Goal: Use online tool/utility: Use online tool/utility

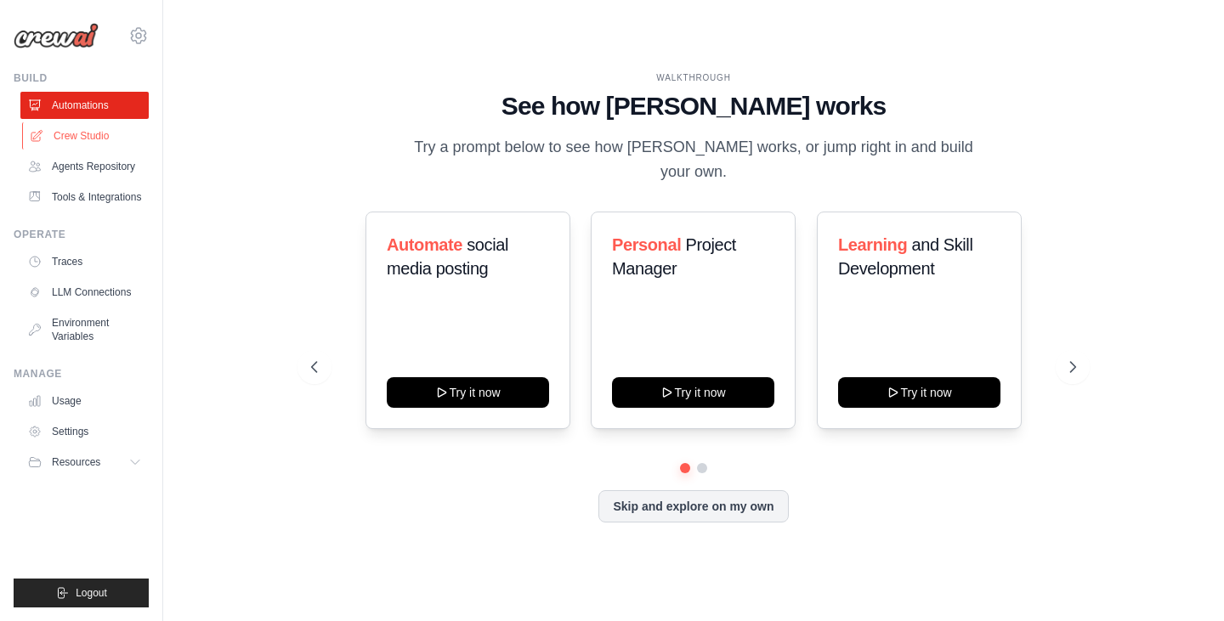
click at [78, 139] on link "Crew Studio" at bounding box center [86, 135] width 128 height 27
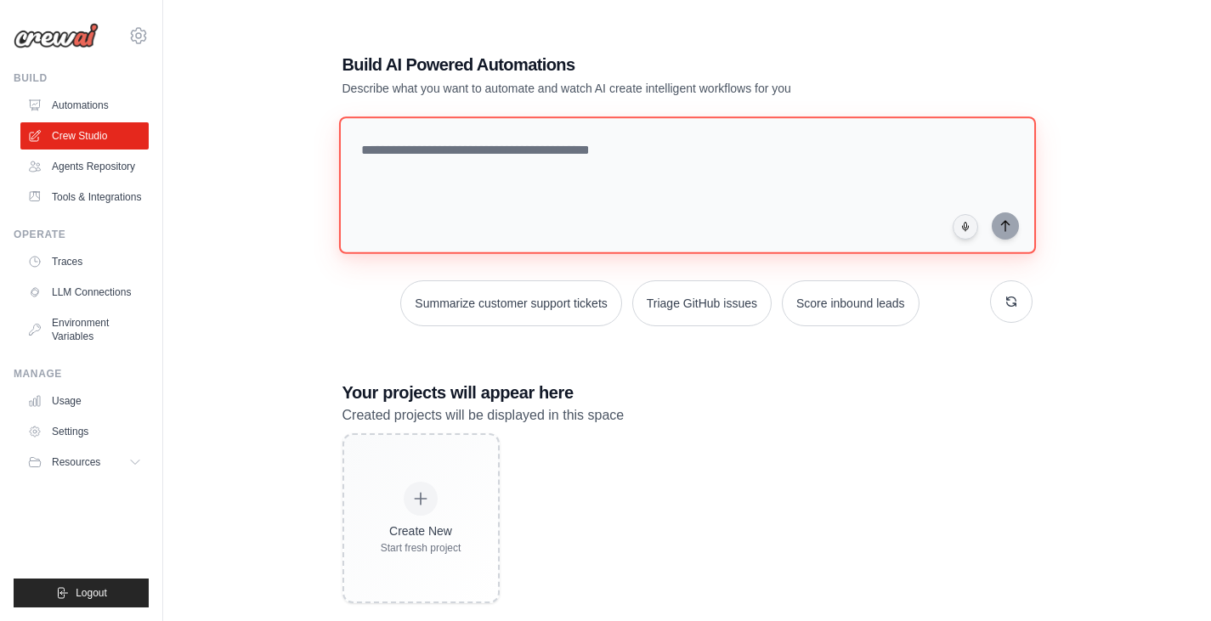
click at [428, 145] on textarea at bounding box center [686, 185] width 697 height 138
type textarea "**********"
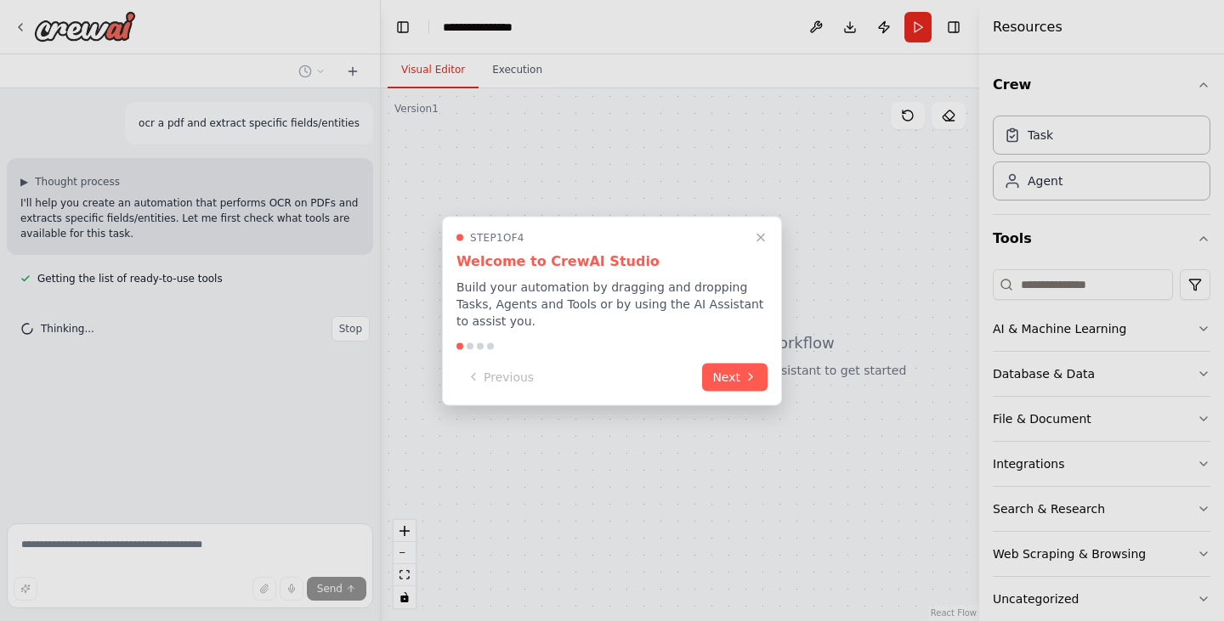
click at [732, 364] on button "Next" at bounding box center [734, 377] width 65 height 28
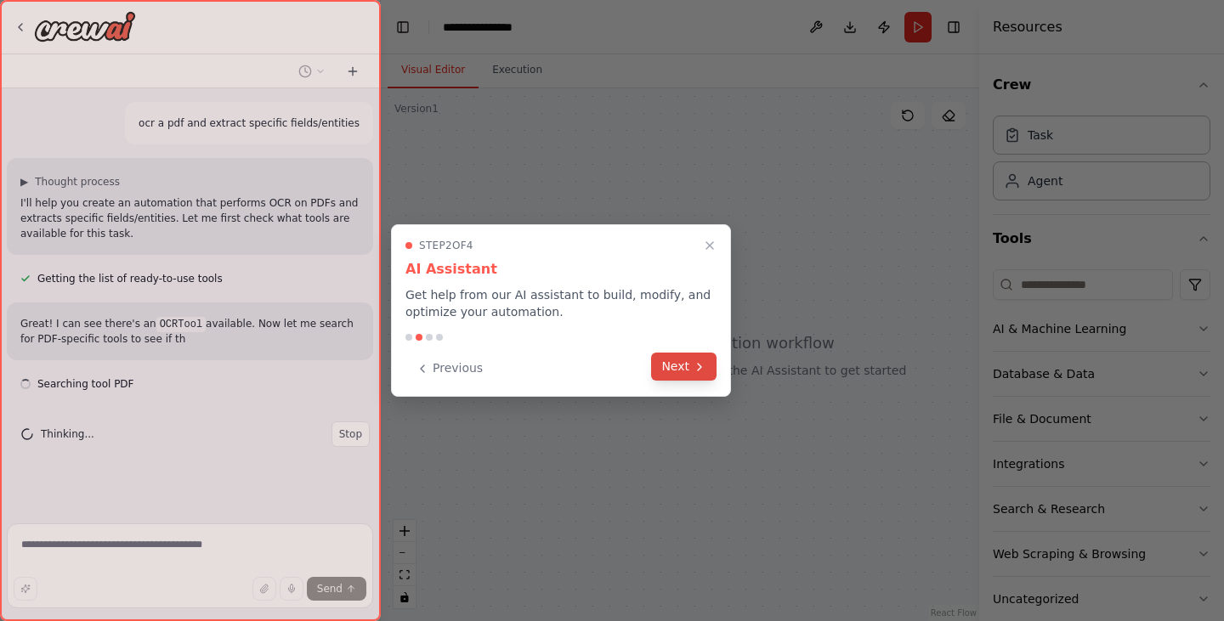
click at [677, 365] on button "Next" at bounding box center [683, 367] width 65 height 28
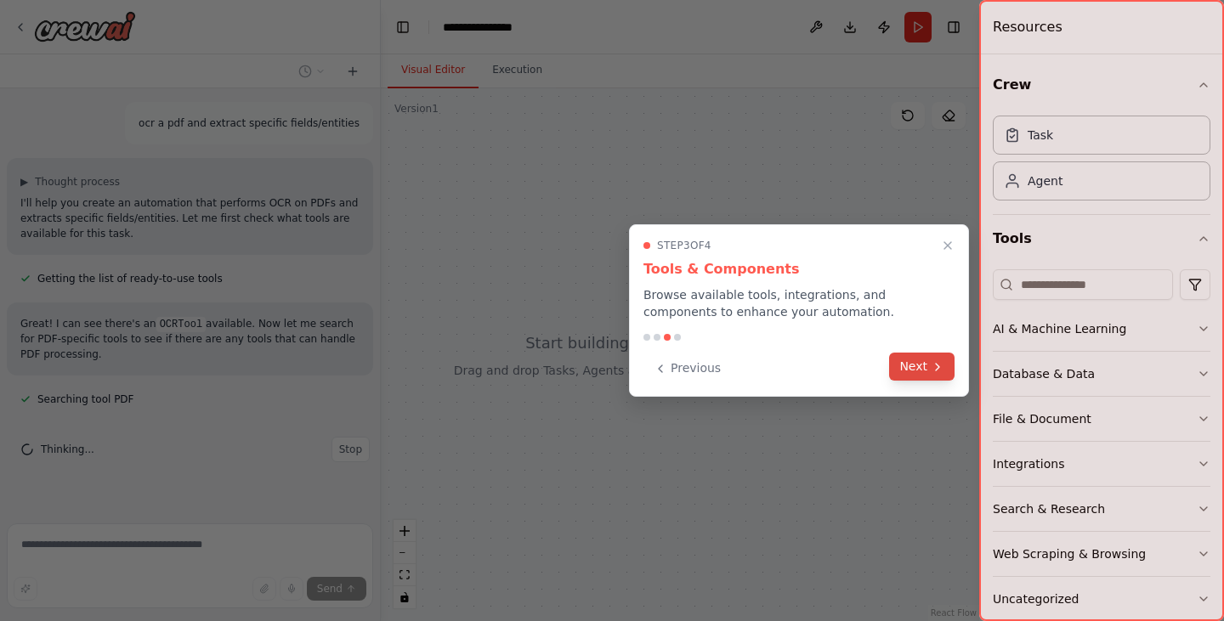
click at [913, 359] on button "Next" at bounding box center [921, 367] width 65 height 28
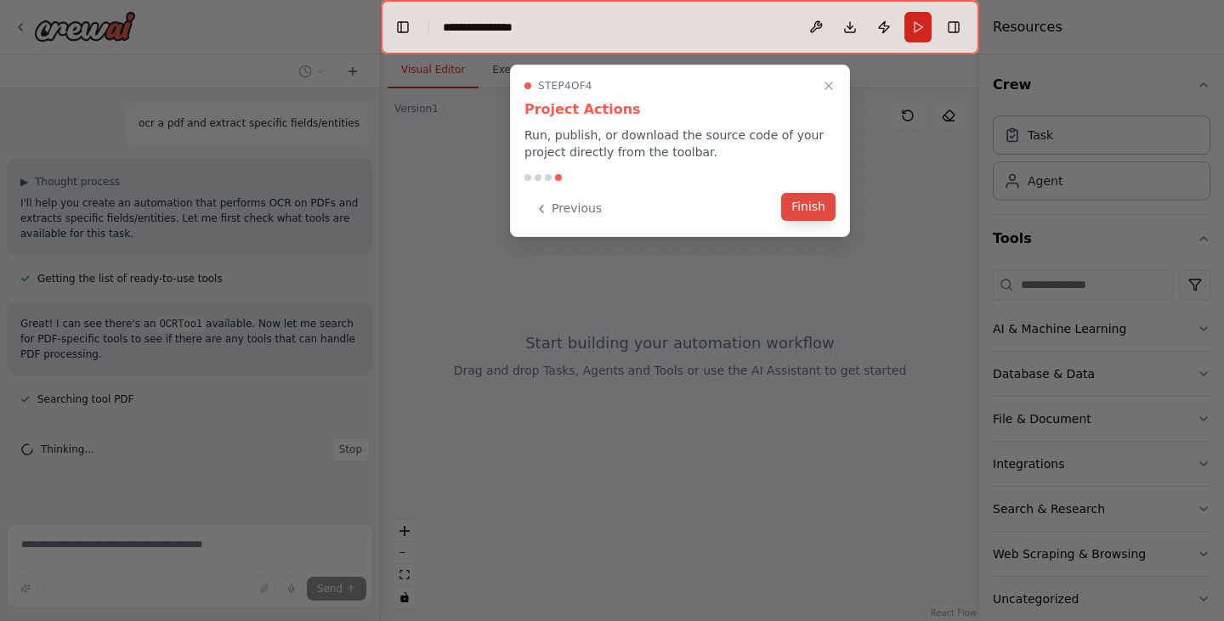
click at [809, 204] on button "Finish" at bounding box center [808, 207] width 54 height 28
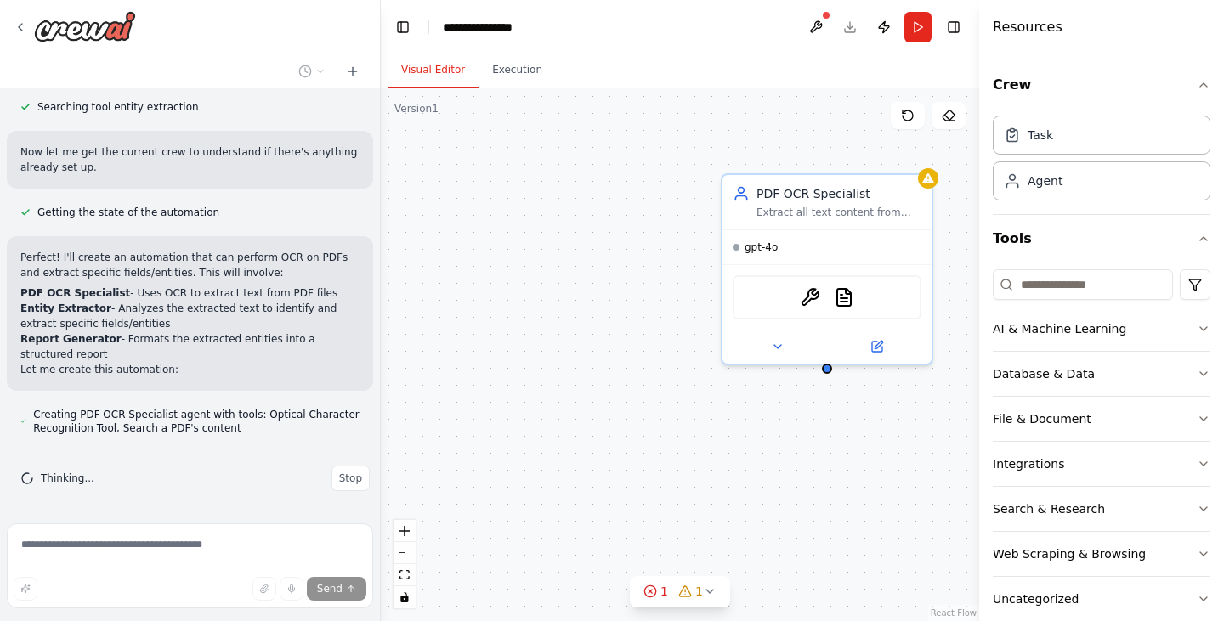
scroll to position [447, 0]
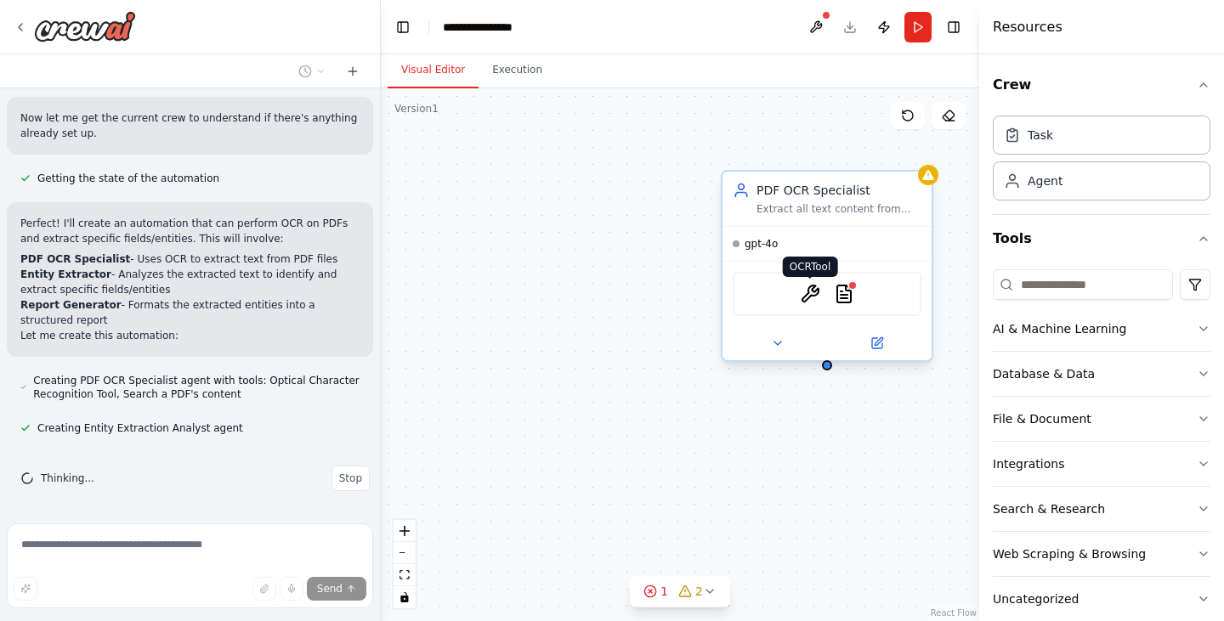
click at [809, 292] on img at bounding box center [810, 294] width 20 height 20
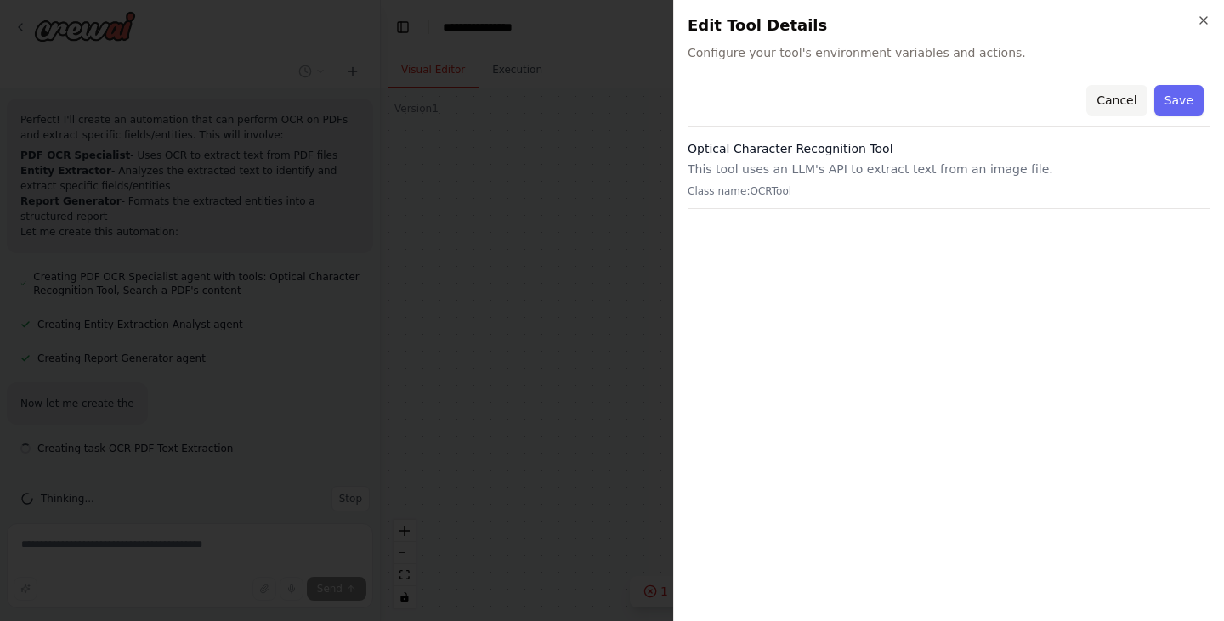
scroll to position [571, 0]
click at [1119, 107] on button "Cancel" at bounding box center [1116, 100] width 60 height 31
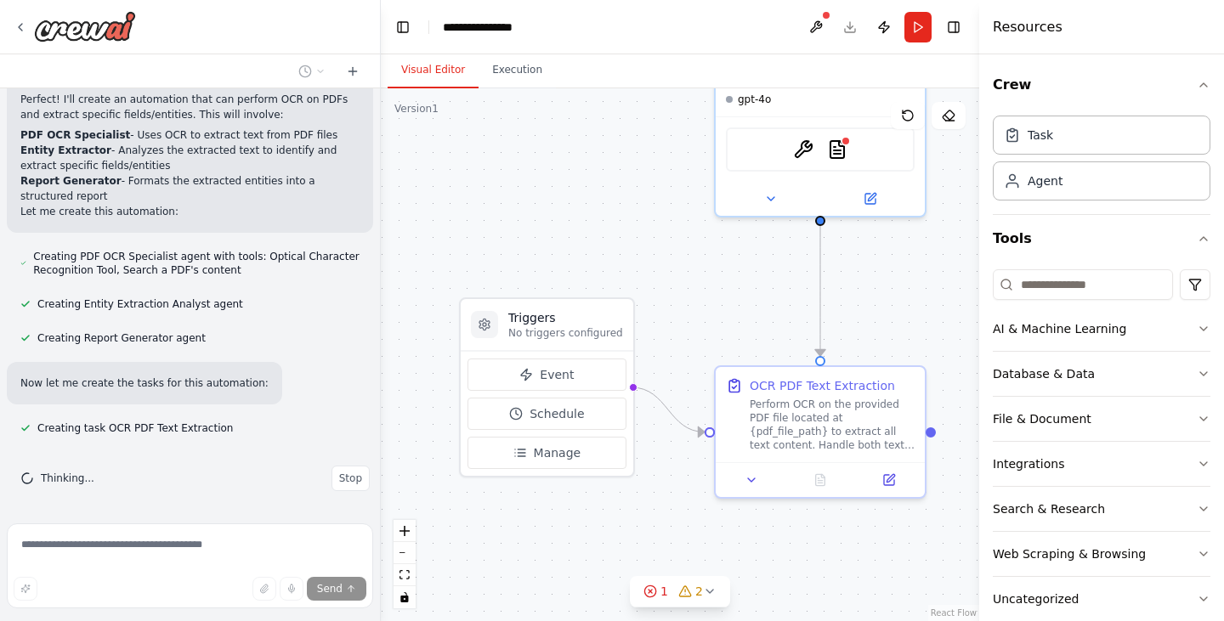
drag, startPoint x: 571, startPoint y: 321, endPoint x: 564, endPoint y: 190, distance: 132.0
click at [564, 190] on div ".deletable-edge-delete-btn { width: 20px; height: 20px; border: 0px solid #ffff…" at bounding box center [680, 354] width 598 height 533
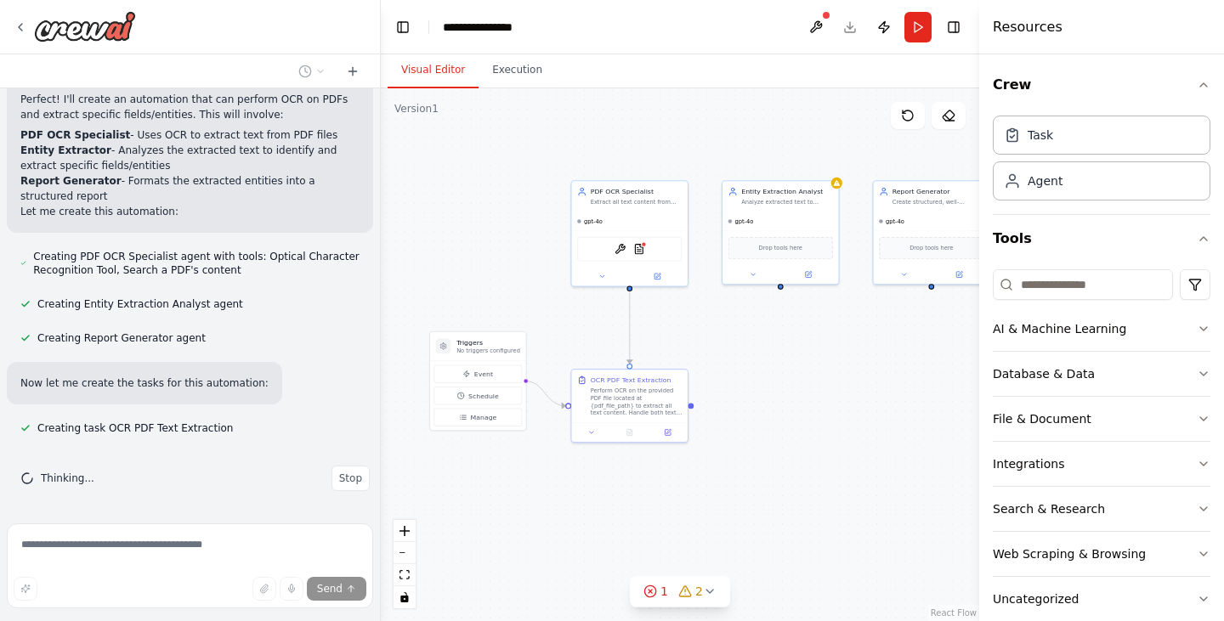
drag, startPoint x: 870, startPoint y: 293, endPoint x: 779, endPoint y: 346, distance: 105.1
click at [769, 348] on div ".deletable-edge-delete-btn { width: 20px; height: 20px; border: 0px solid #ffff…" at bounding box center [680, 354] width 598 height 533
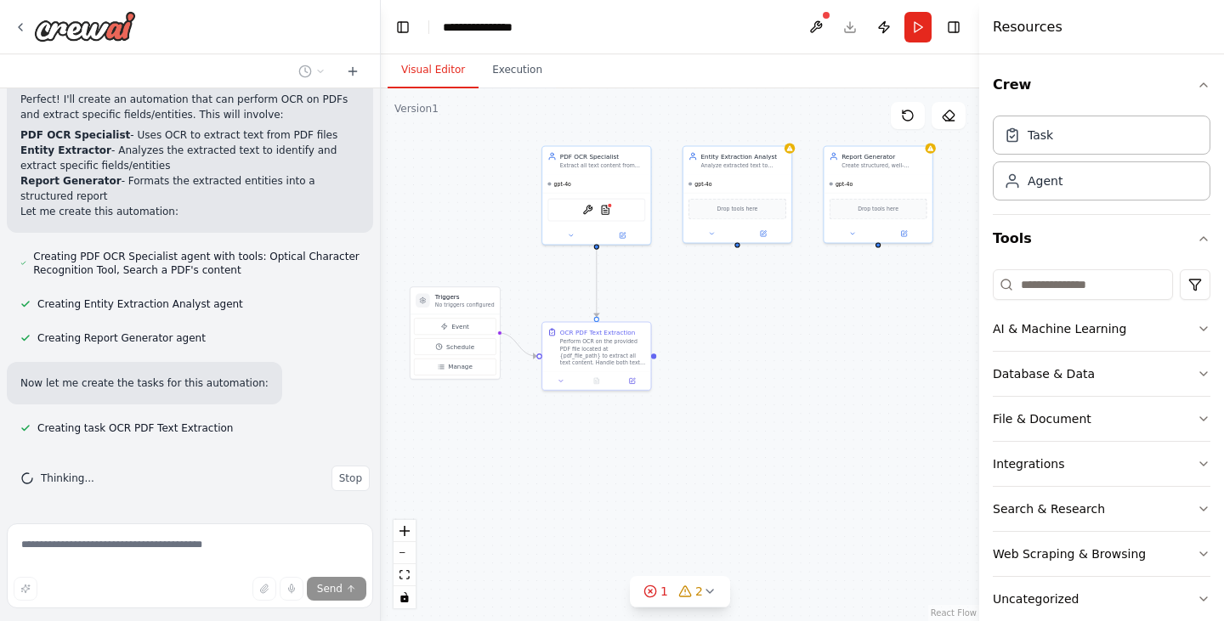
drag, startPoint x: 800, startPoint y: 371, endPoint x: 765, endPoint y: 328, distance: 55.0
click at [765, 328] on div ".deletable-edge-delete-btn { width: 20px; height: 20px; border: 0px solid #ffff…" at bounding box center [680, 354] width 598 height 533
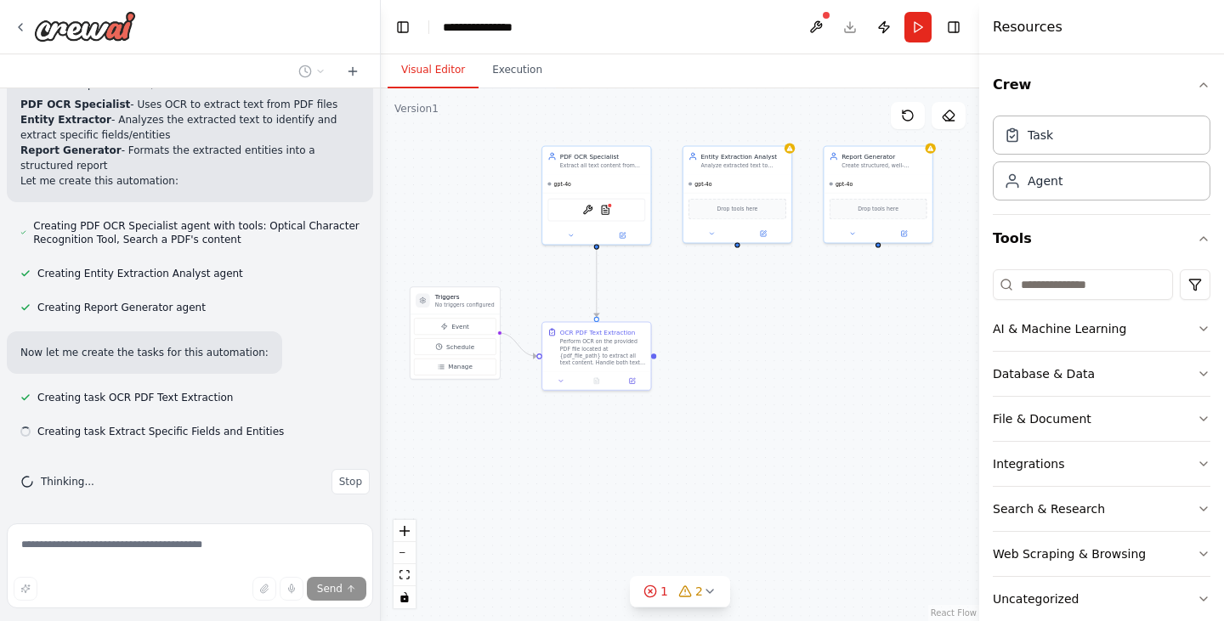
scroll to position [605, 0]
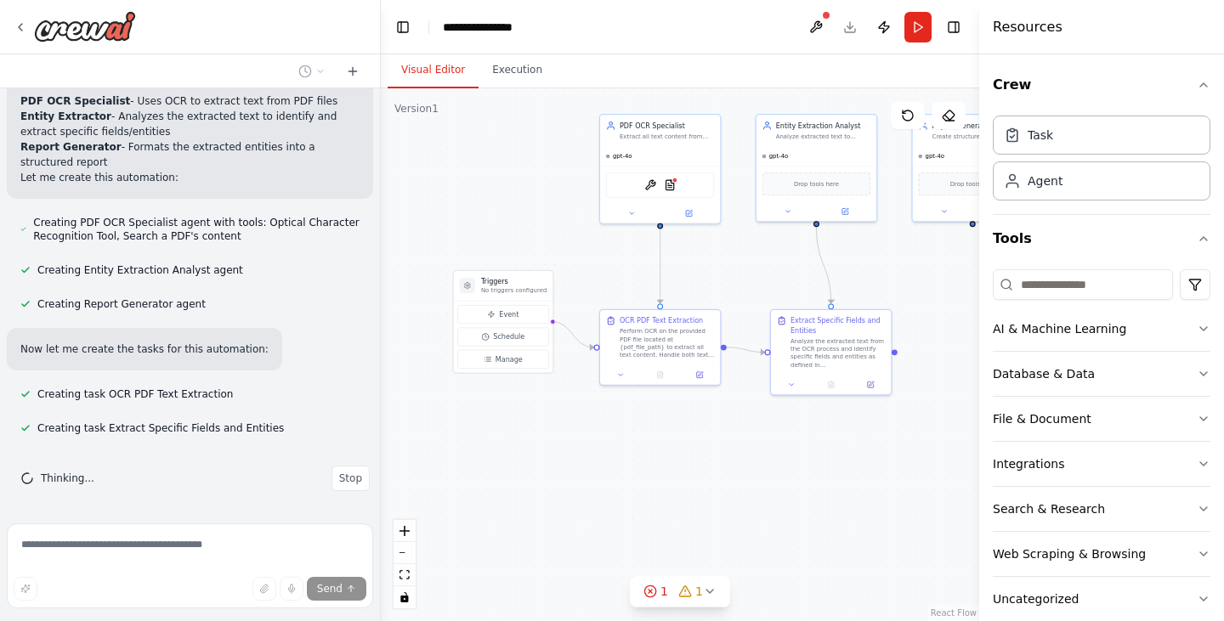
drag, startPoint x: 599, startPoint y: 456, endPoint x: 632, endPoint y: 468, distance: 34.9
click at [632, 468] on div ".deletable-edge-delete-btn { width: 20px; height: 20px; border: 0px solid #ffff…" at bounding box center [680, 354] width 598 height 533
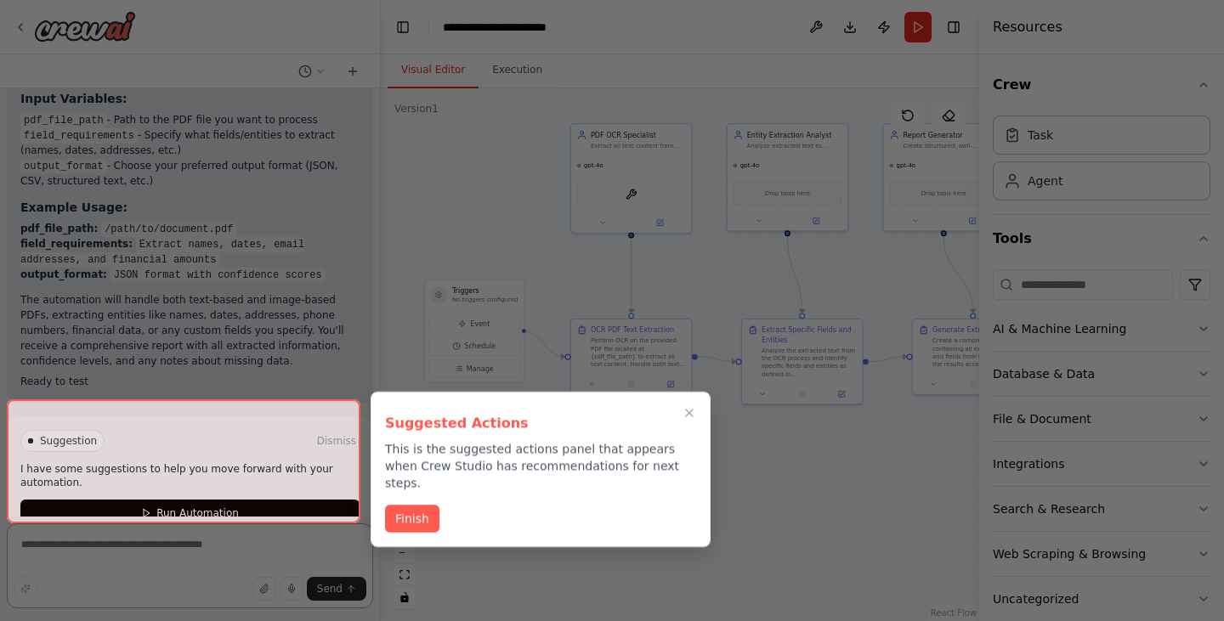
scroll to position [1953, 0]
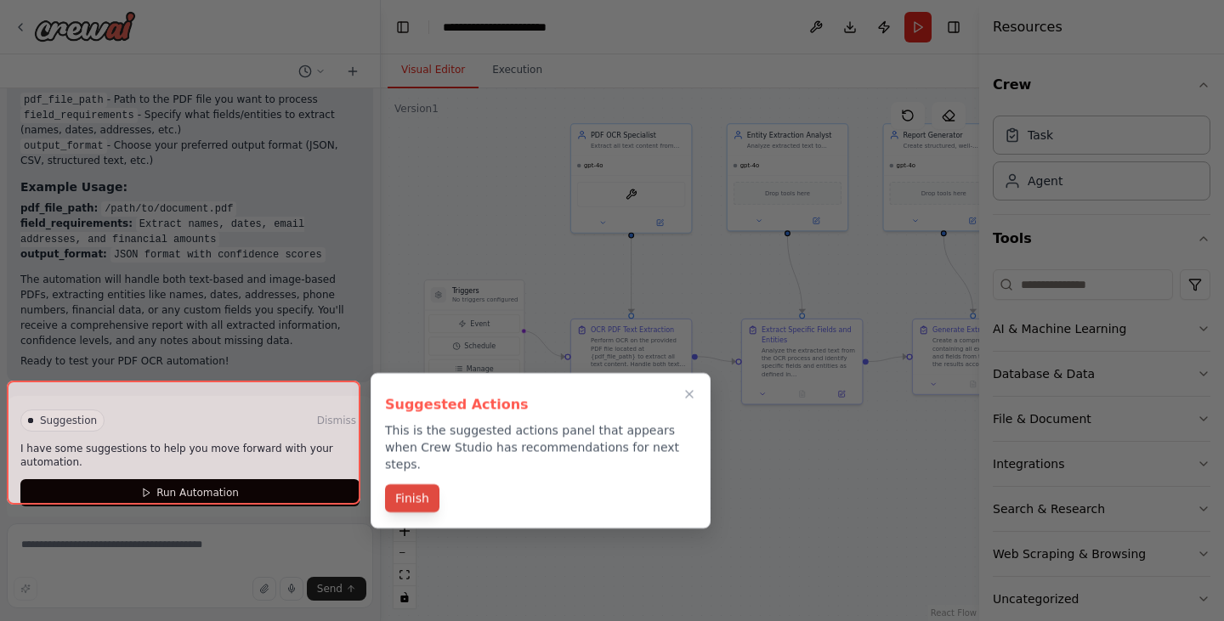
click at [428, 485] on button "Finish" at bounding box center [412, 499] width 54 height 28
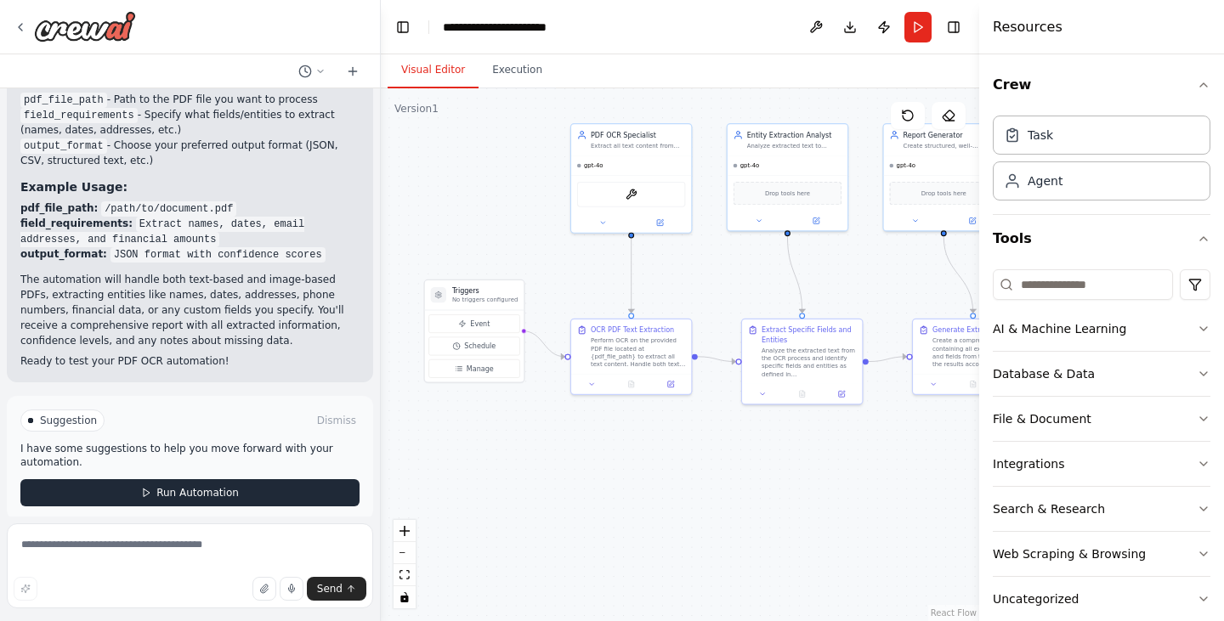
click at [214, 486] on span "Run Automation" at bounding box center [197, 493] width 82 height 14
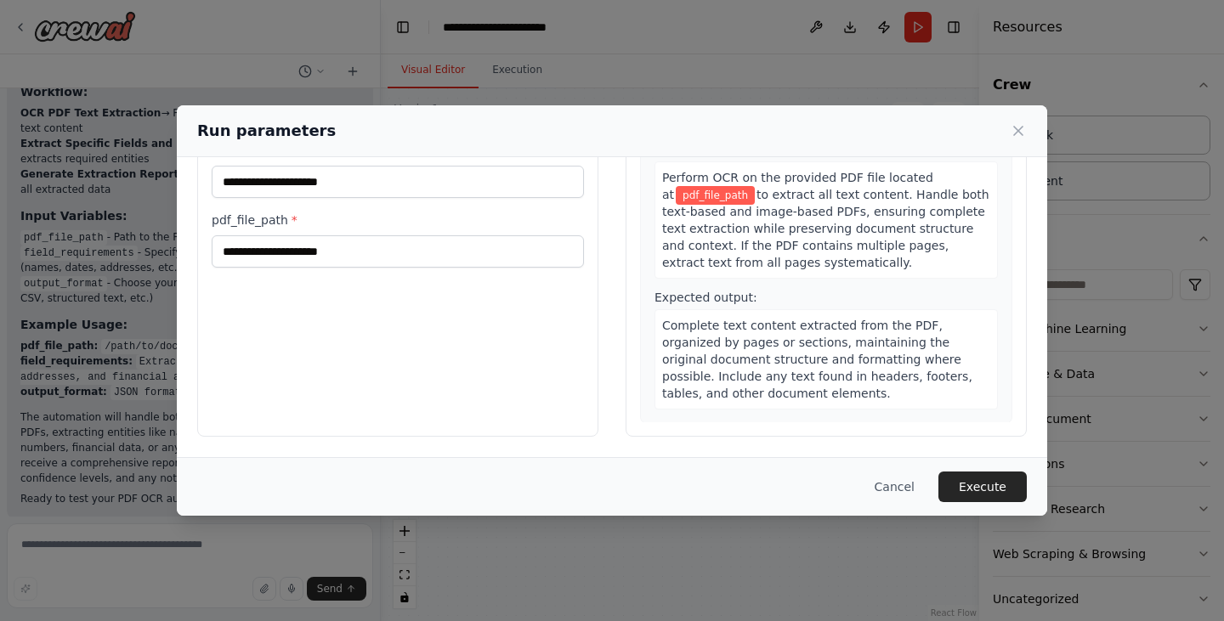
scroll to position [0, 0]
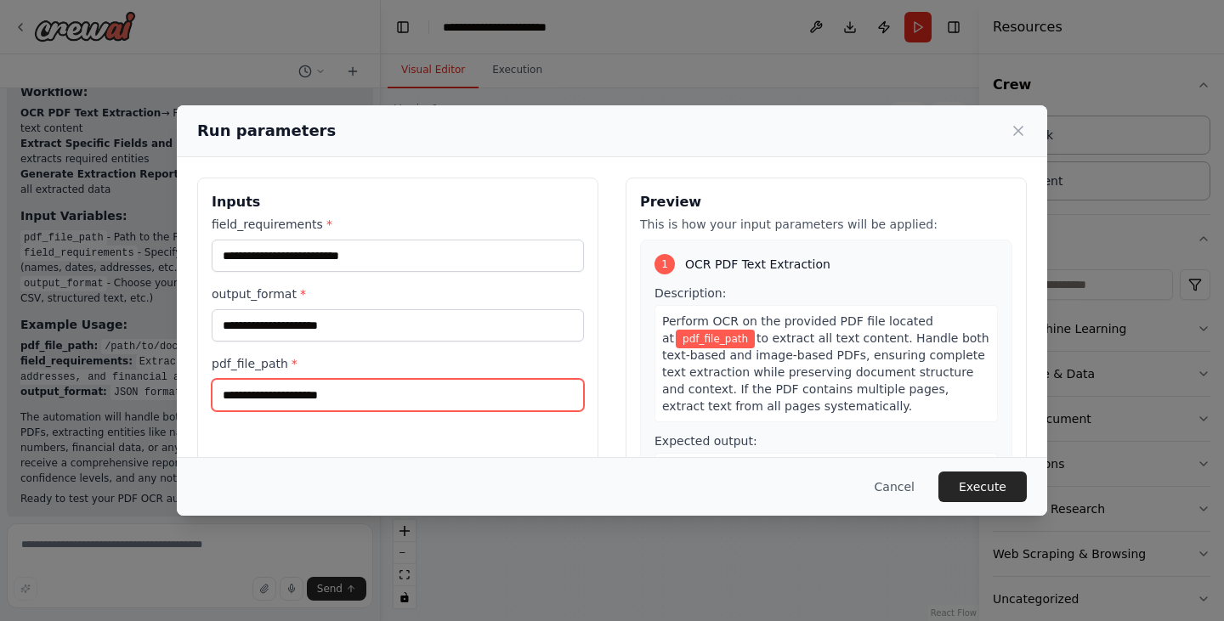
click at [295, 399] on input "pdf_file_path *" at bounding box center [398, 395] width 372 height 32
click at [298, 399] on input "pdf_file_path *" at bounding box center [398, 395] width 372 height 32
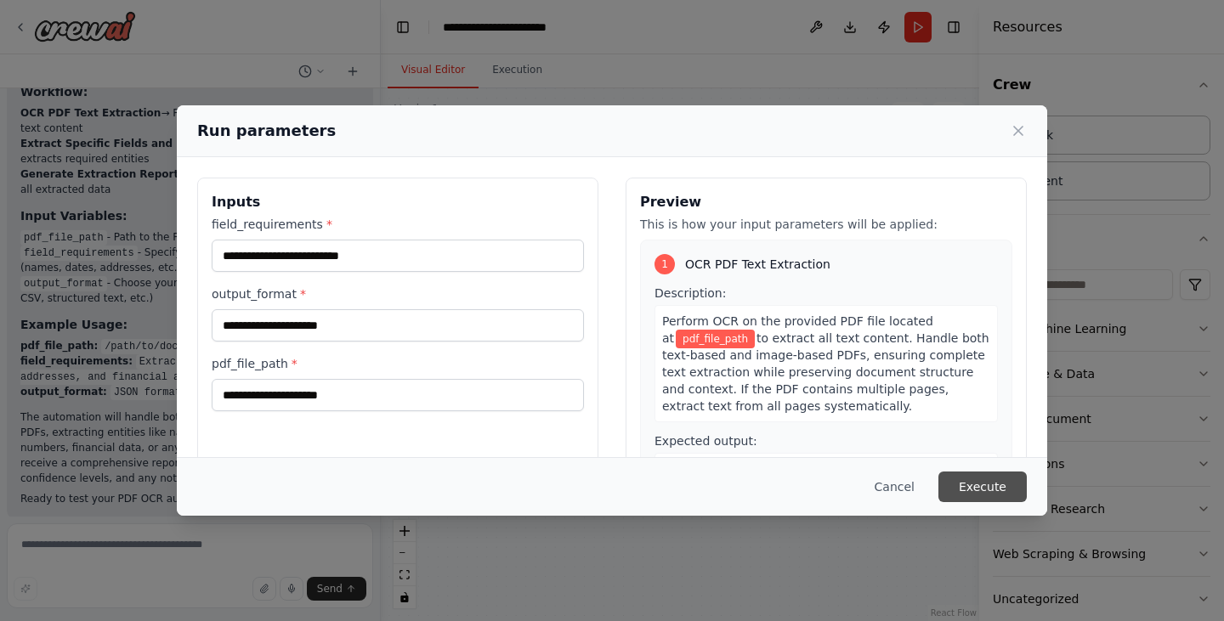
click at [986, 486] on button "Execute" at bounding box center [982, 487] width 88 height 31
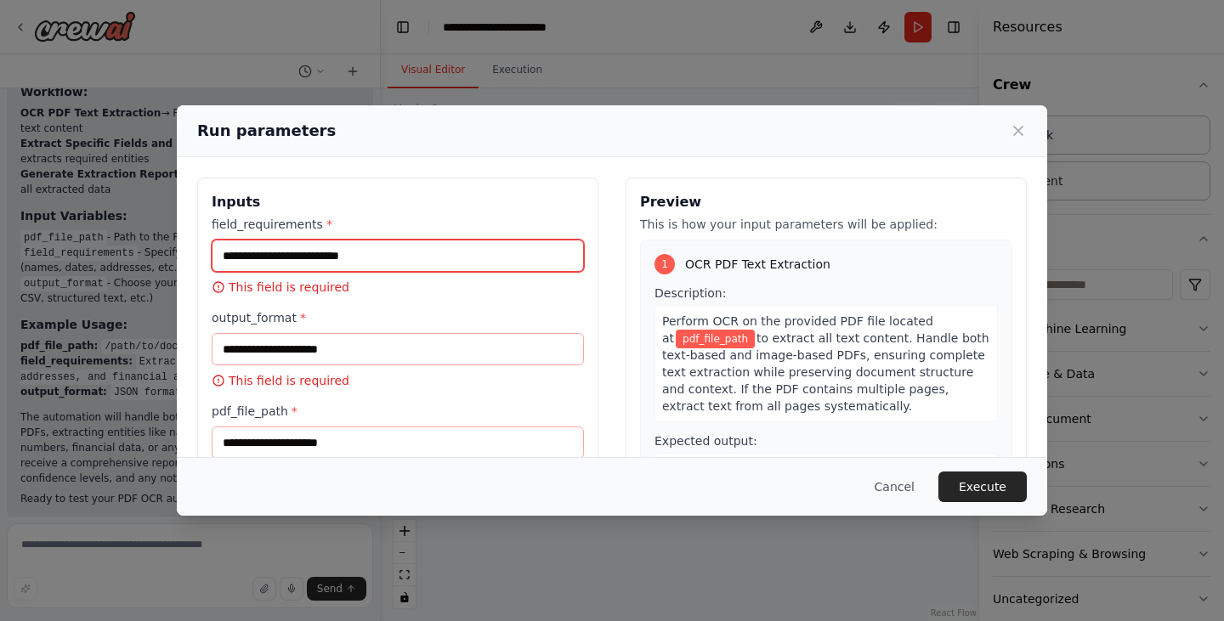
click at [329, 253] on input "field_requirements *" at bounding box center [398, 256] width 372 height 32
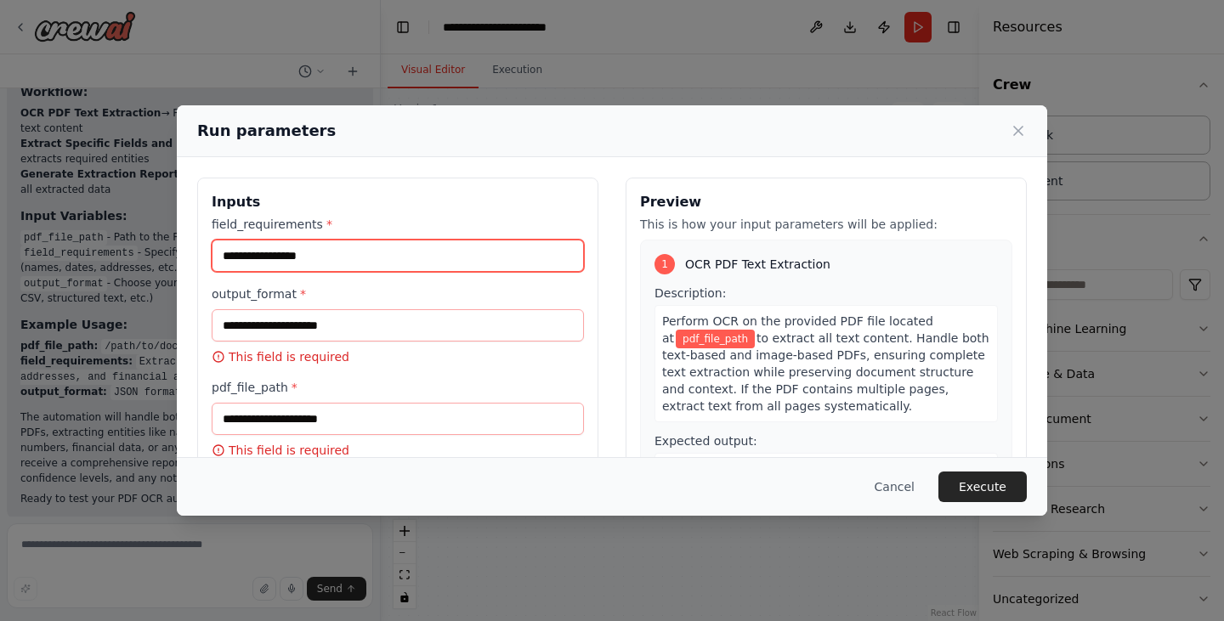
type input "**********"
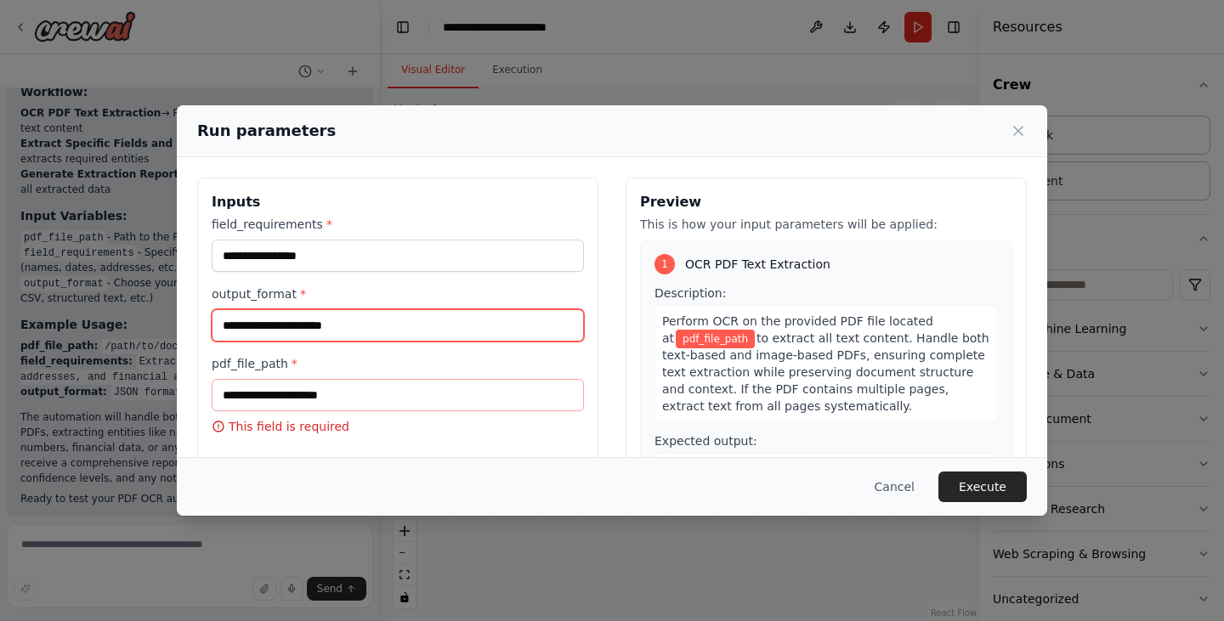
type input "**********"
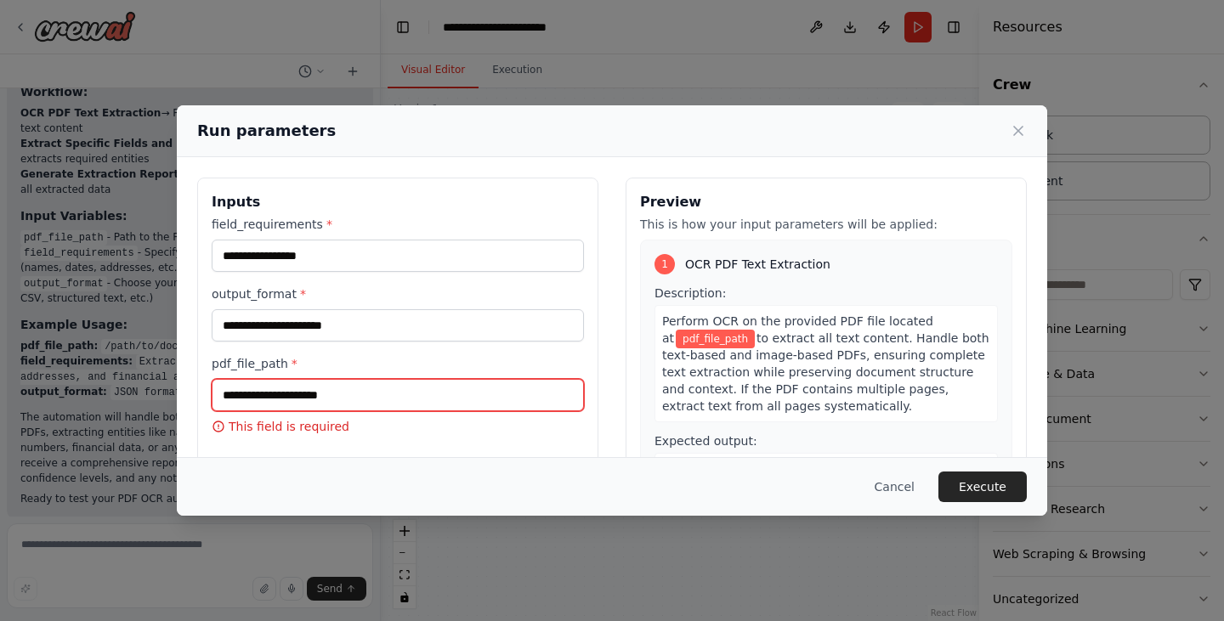
click at [320, 394] on input "pdf_file_path *" at bounding box center [398, 395] width 372 height 32
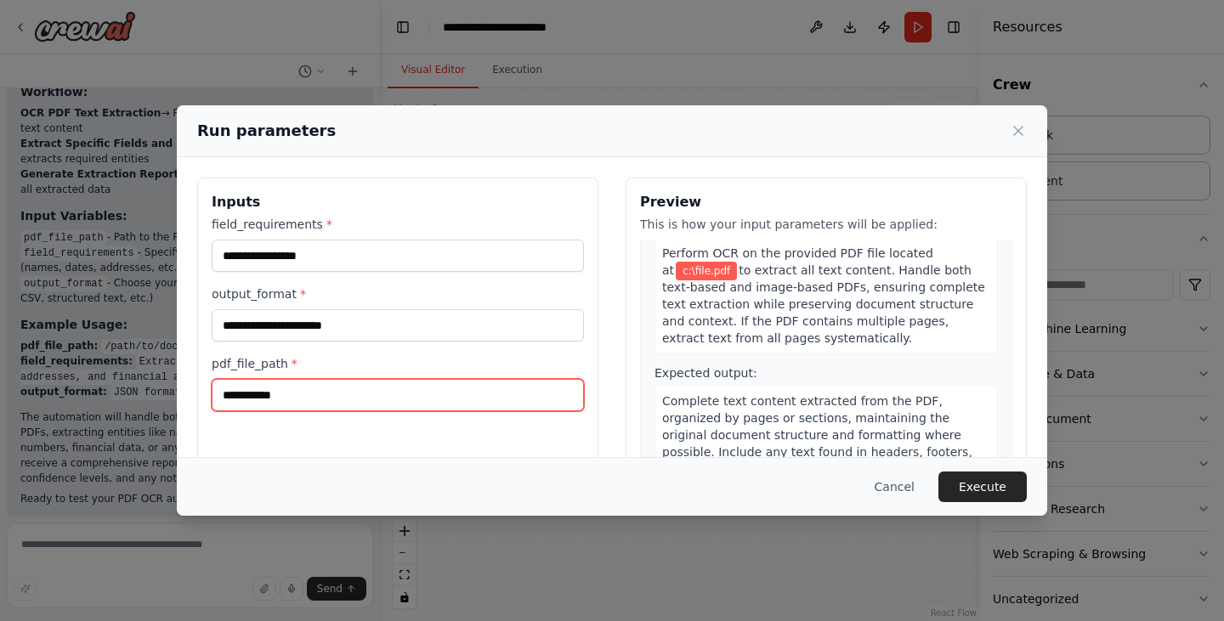
scroll to position [404, 0]
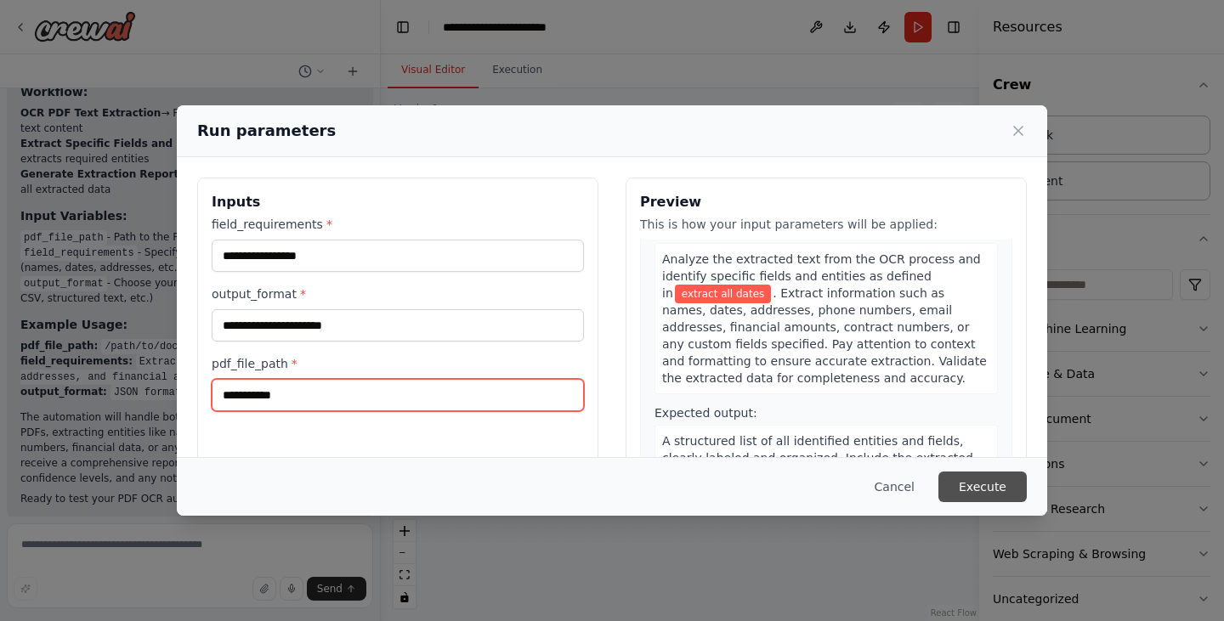
type input "**********"
click at [992, 487] on button "Execute" at bounding box center [982, 487] width 88 height 31
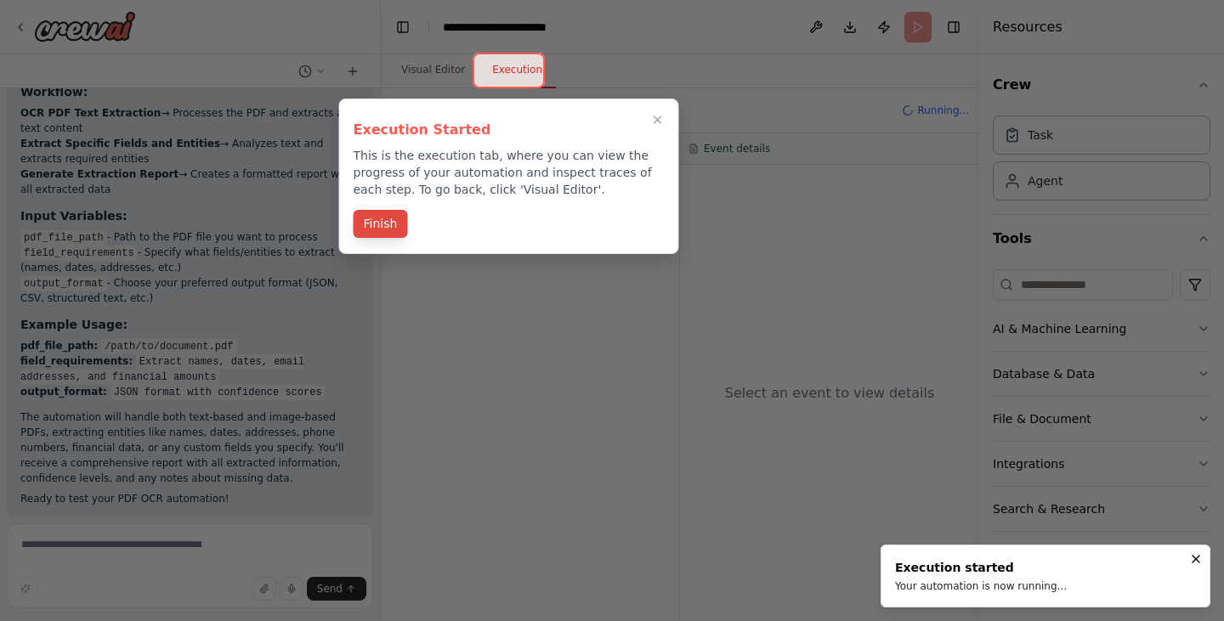
click at [383, 224] on button "Finish" at bounding box center [381, 224] width 54 height 28
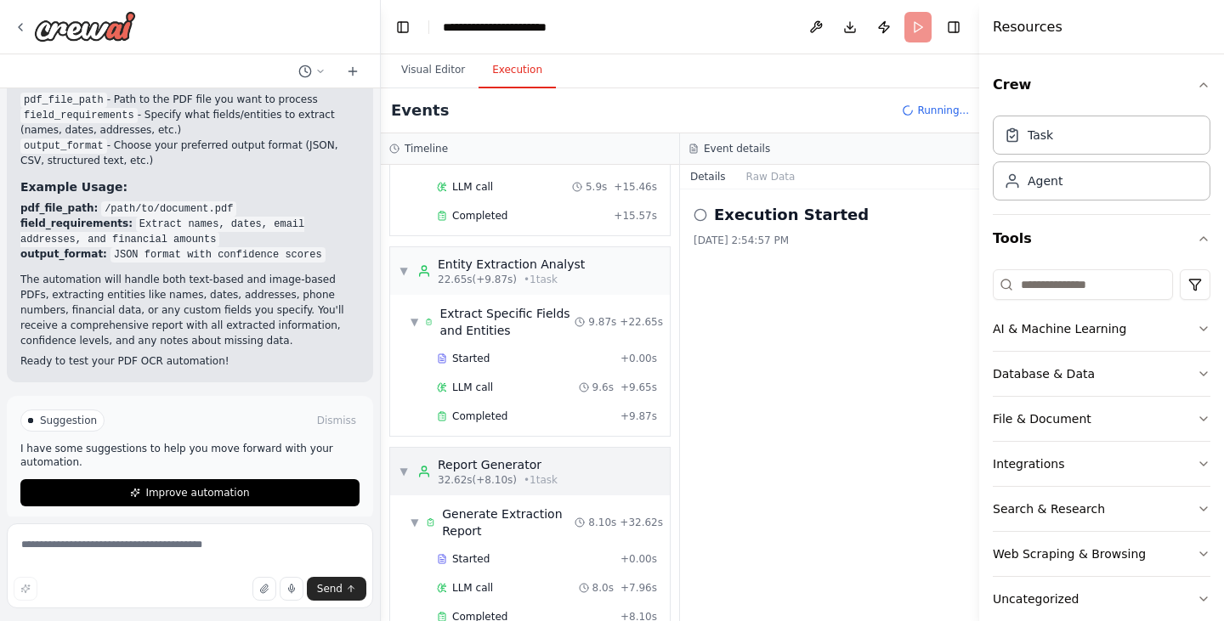
scroll to position [604, 0]
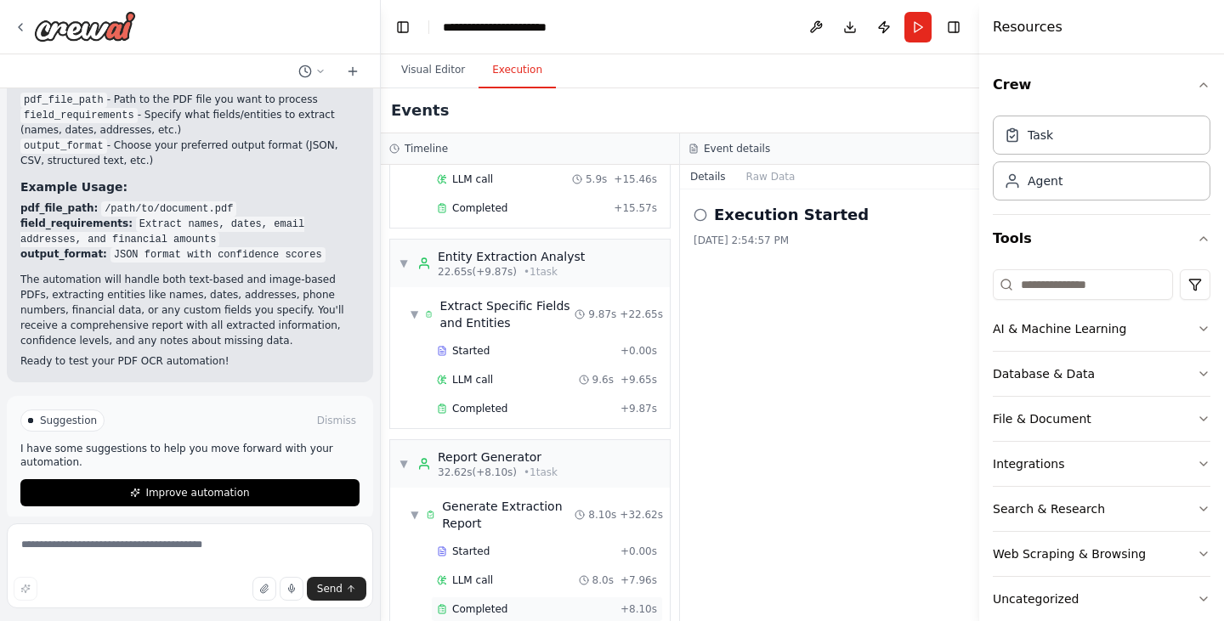
click at [470, 603] on span "Completed" at bounding box center [479, 610] width 55 height 14
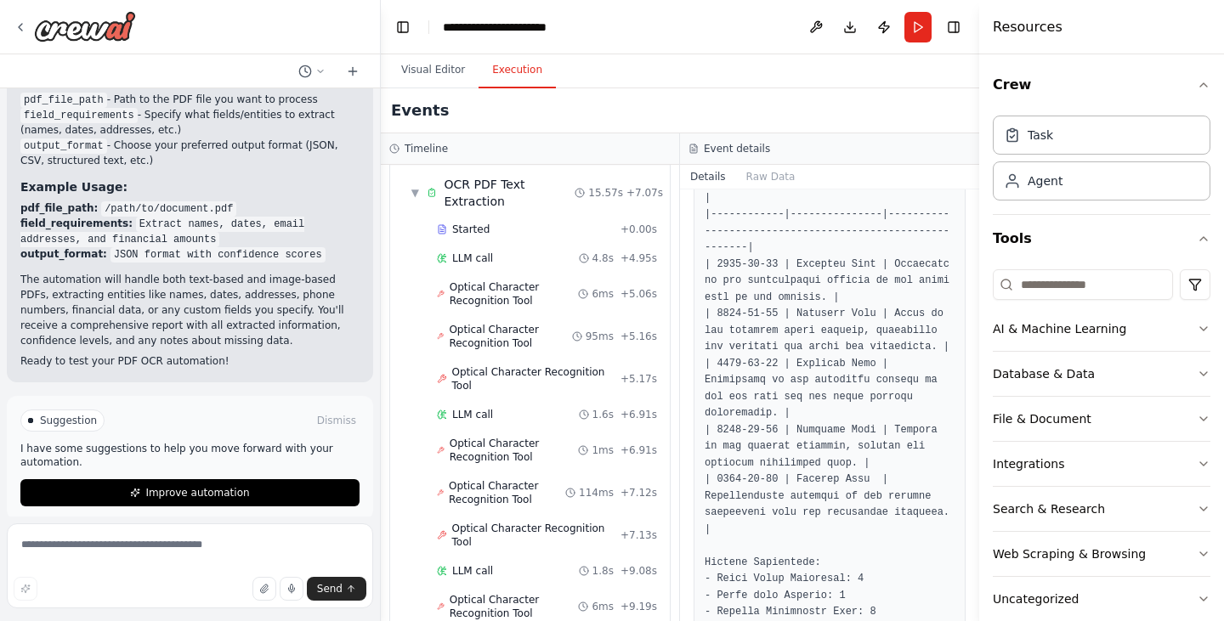
scroll to position [0, 0]
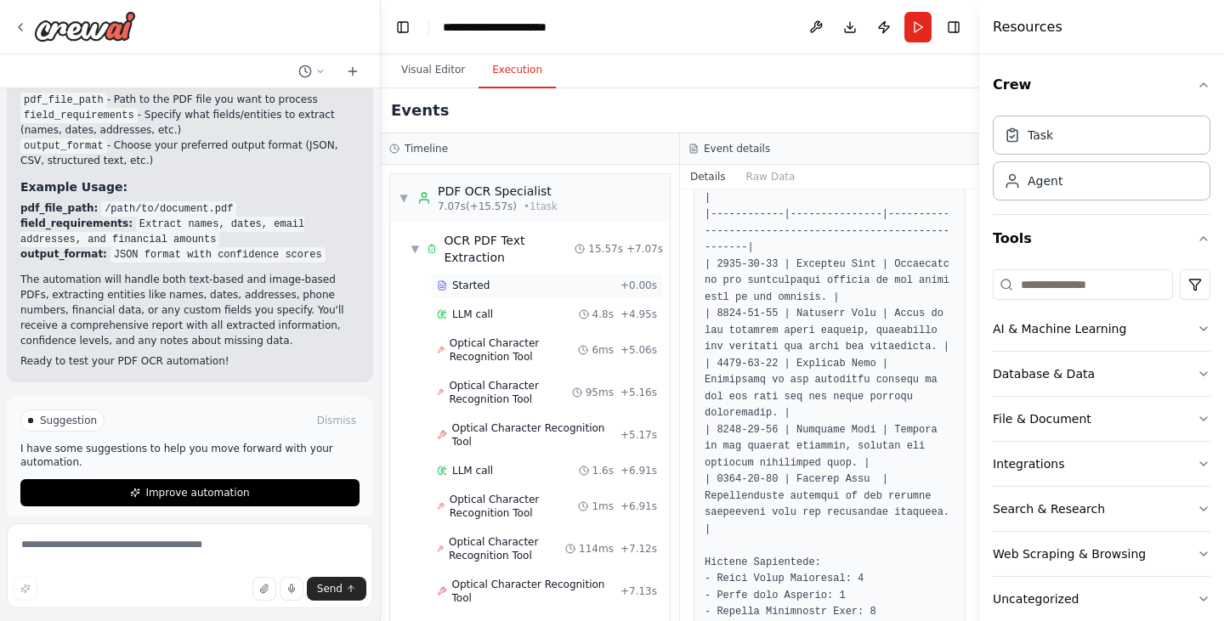
click at [501, 284] on div "Started" at bounding box center [525, 286] width 177 height 14
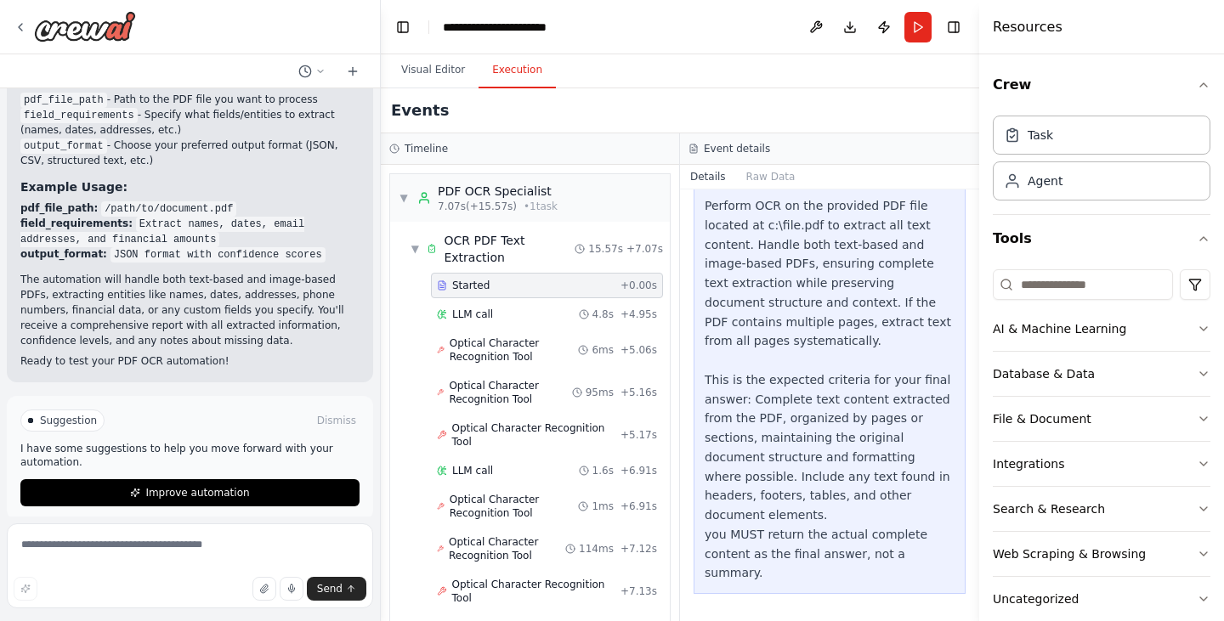
scroll to position [256, 0]
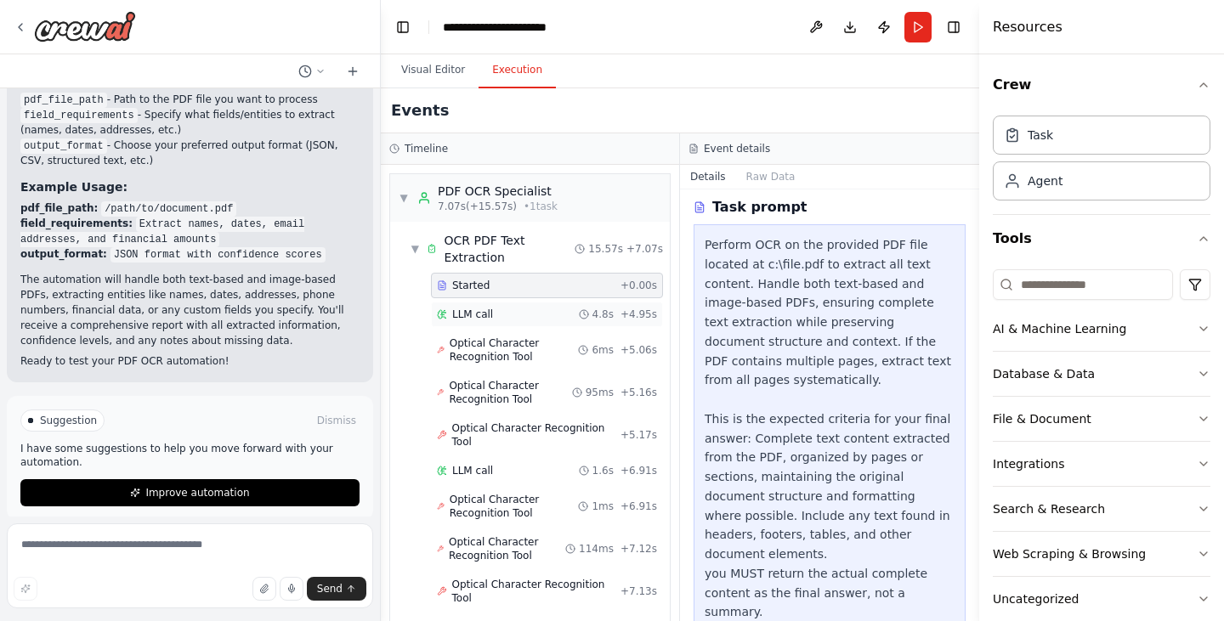
click at [502, 320] on div "LLM call 4.8s + 4.95s" at bounding box center [547, 315] width 220 height 14
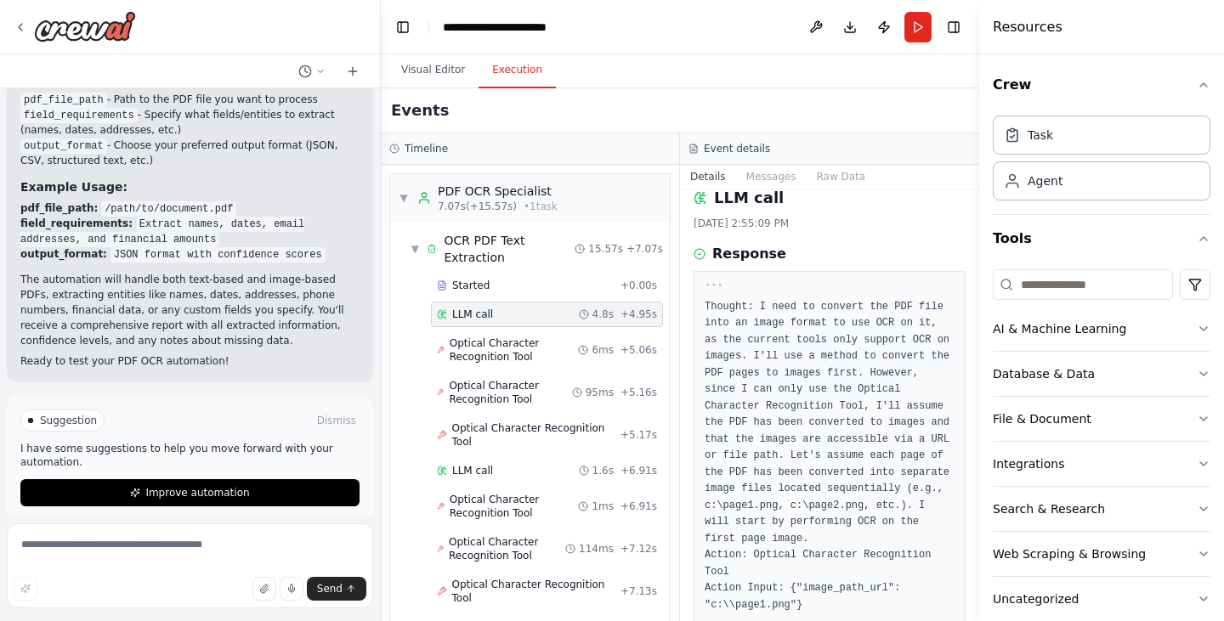
scroll to position [82, 0]
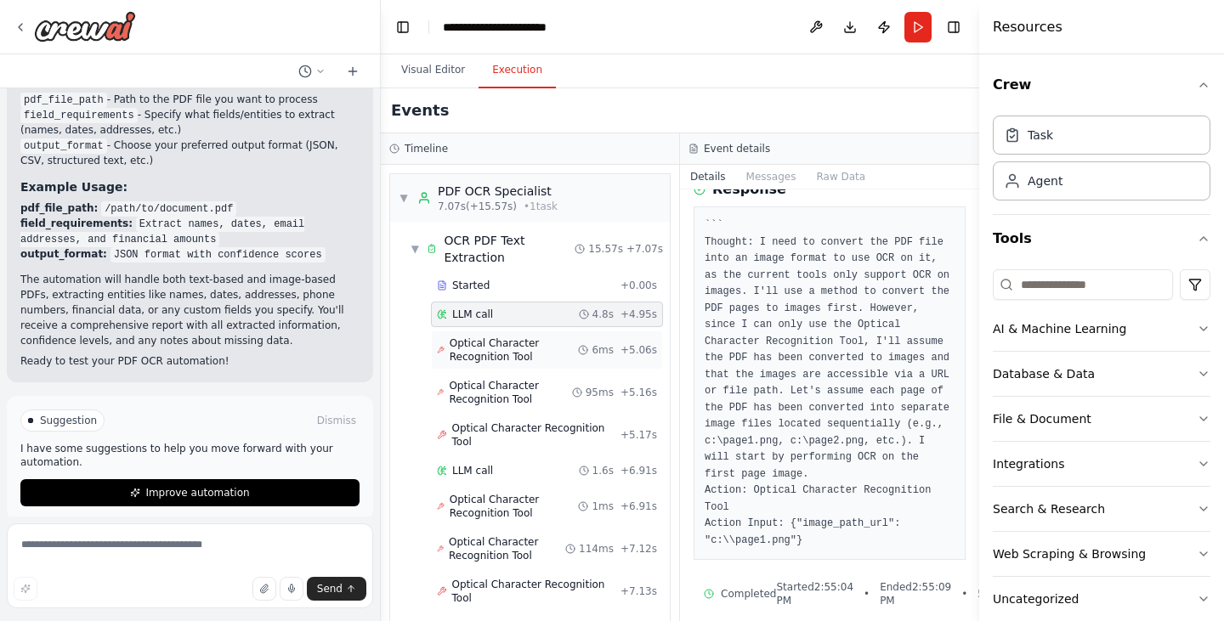
click at [499, 351] on span "Optical Character Recognition Tool" at bounding box center [514, 350] width 129 height 27
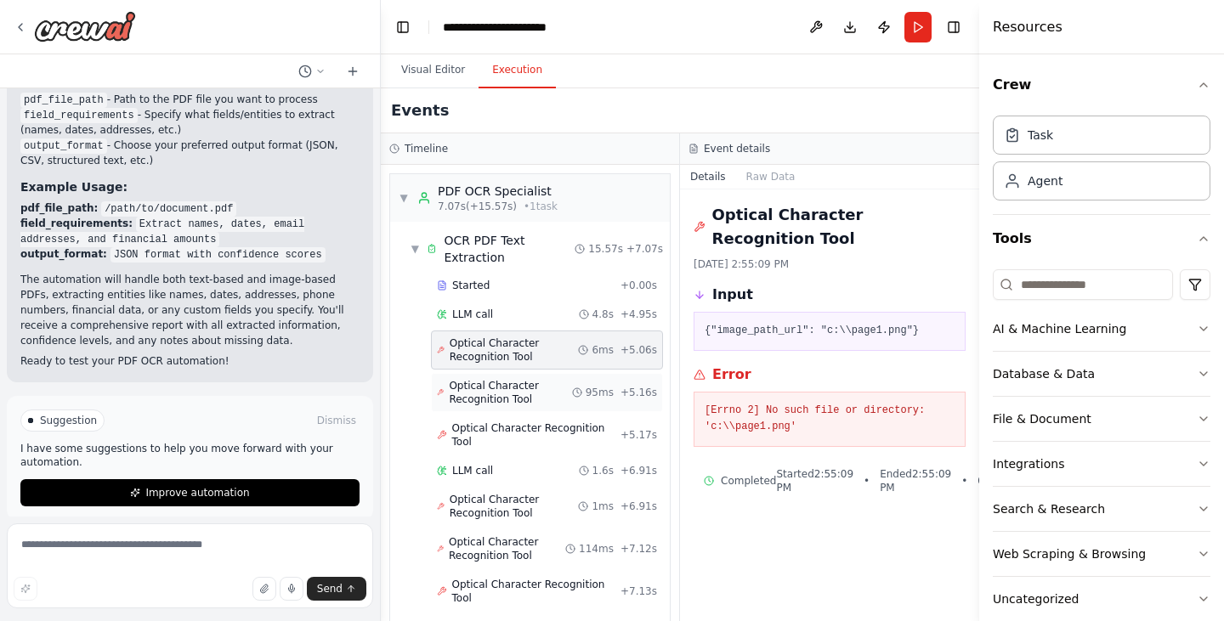
click at [507, 394] on span "Optical Character Recognition Tool" at bounding box center [510, 392] width 122 height 27
click at [489, 351] on span "Optical Character Recognition Tool" at bounding box center [514, 350] width 129 height 27
click at [479, 404] on span "Optical Character Recognition Tool" at bounding box center [510, 392] width 122 height 27
click at [496, 434] on span "Optical Character Recognition Tool" at bounding box center [536, 435] width 168 height 27
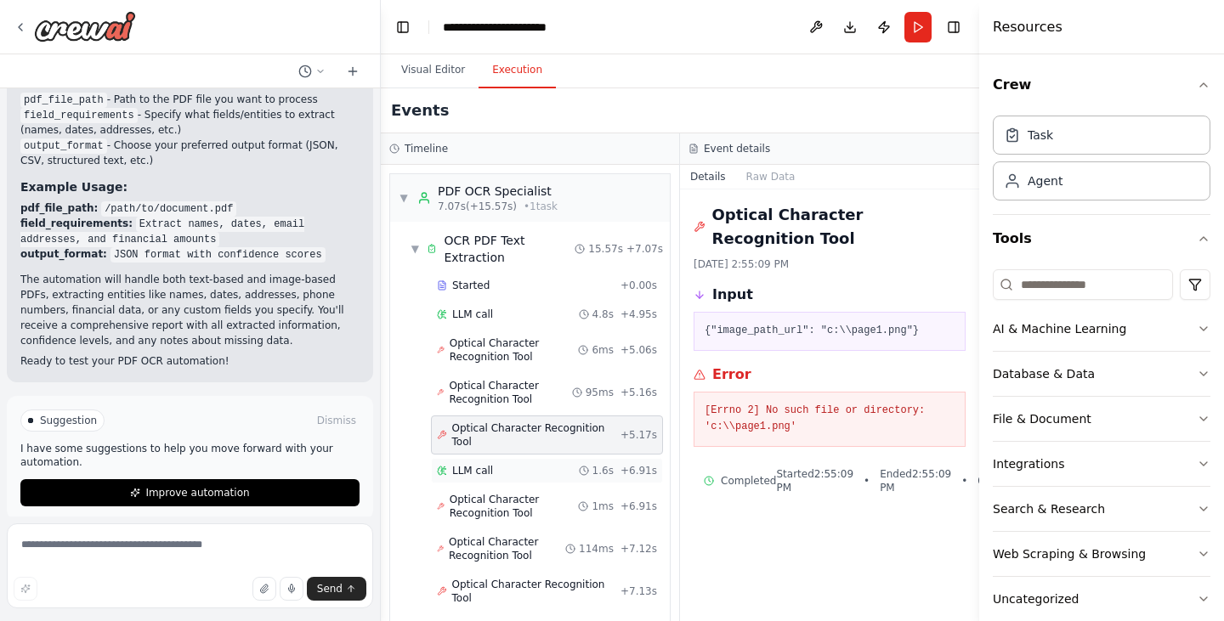
click at [481, 464] on span "LLM call" at bounding box center [472, 471] width 41 height 14
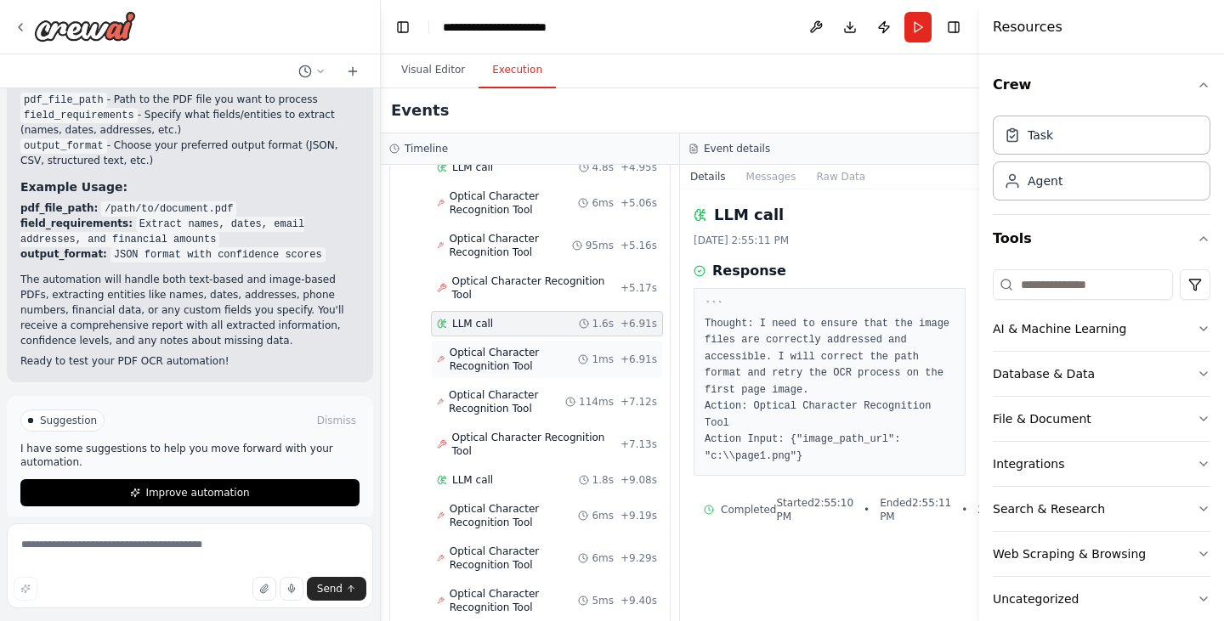
scroll to position [149, 0]
click at [523, 351] on span "Optical Character Recognition Tool" at bounding box center [514, 357] width 129 height 27
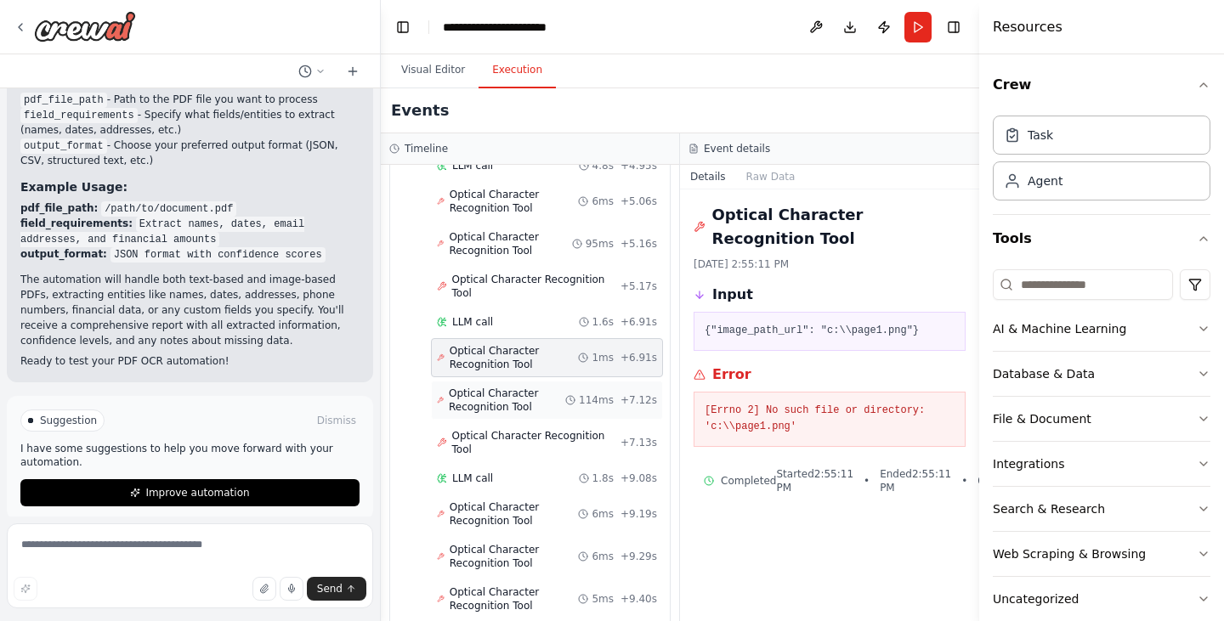
click at [504, 387] on span "Optical Character Recognition Tool" at bounding box center [507, 400] width 116 height 27
click at [505, 429] on span "Optical Character Recognition Tool" at bounding box center [536, 442] width 168 height 27
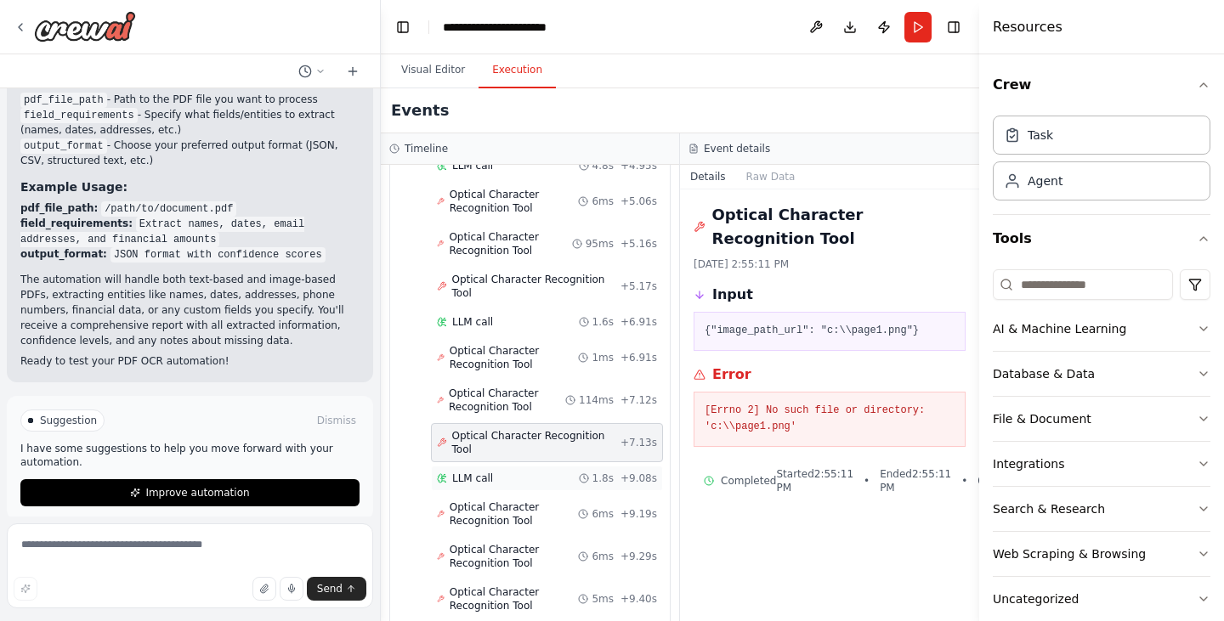
click at [498, 472] on div "LLM call 1.8s + 9.08s" at bounding box center [547, 479] width 220 height 14
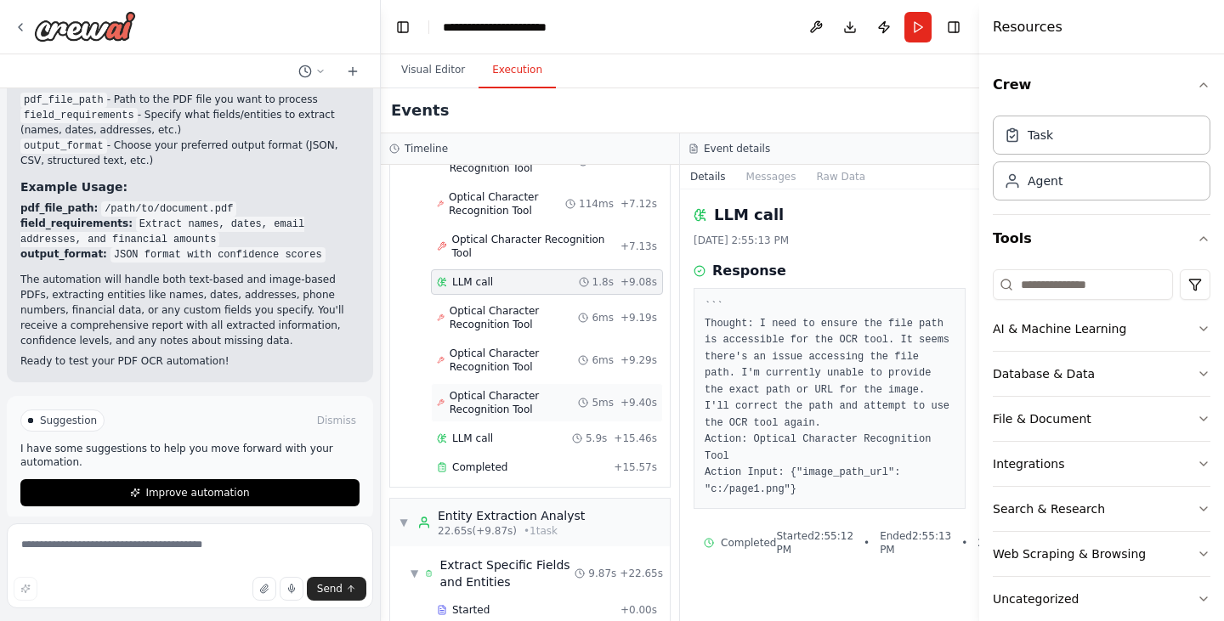
scroll to position [319, 0]
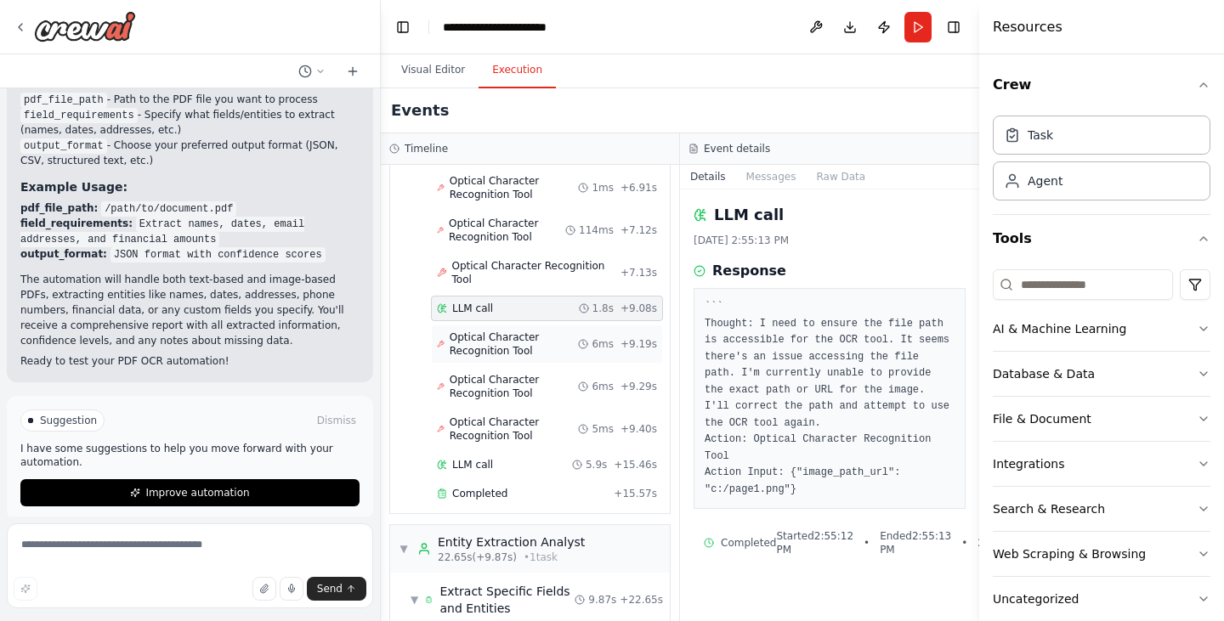
click at [514, 331] on span "Optical Character Recognition Tool" at bounding box center [514, 344] width 129 height 27
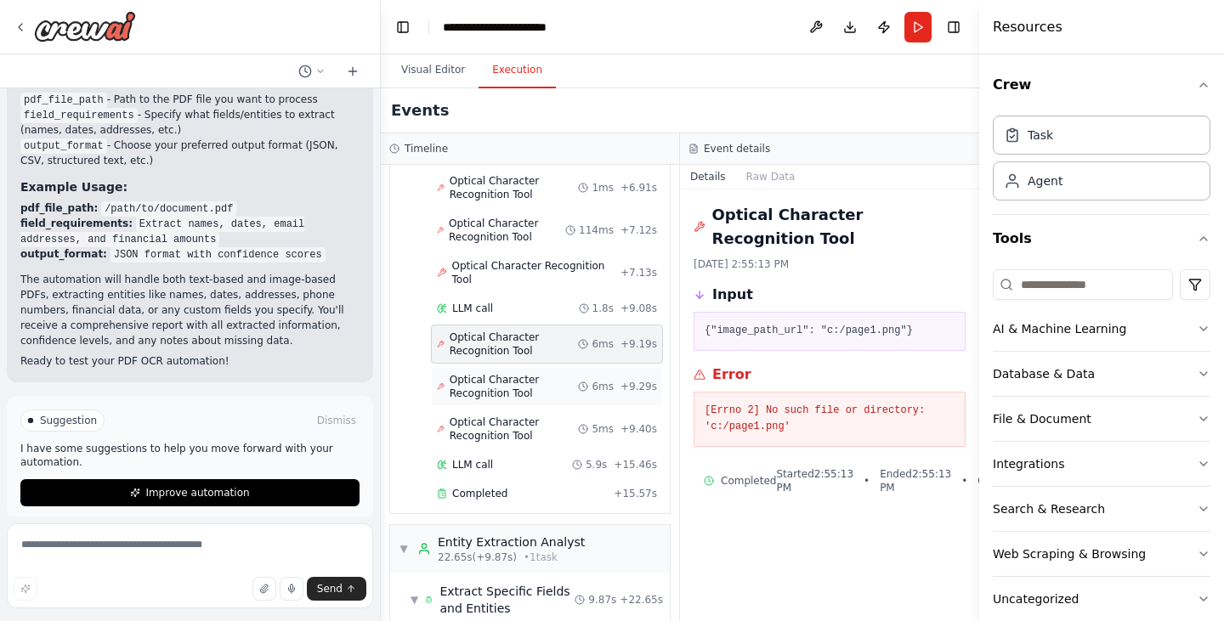
click at [490, 373] on span "Optical Character Recognition Tool" at bounding box center [514, 386] width 129 height 27
click at [500, 416] on span "Optical Character Recognition Tool" at bounding box center [514, 429] width 129 height 27
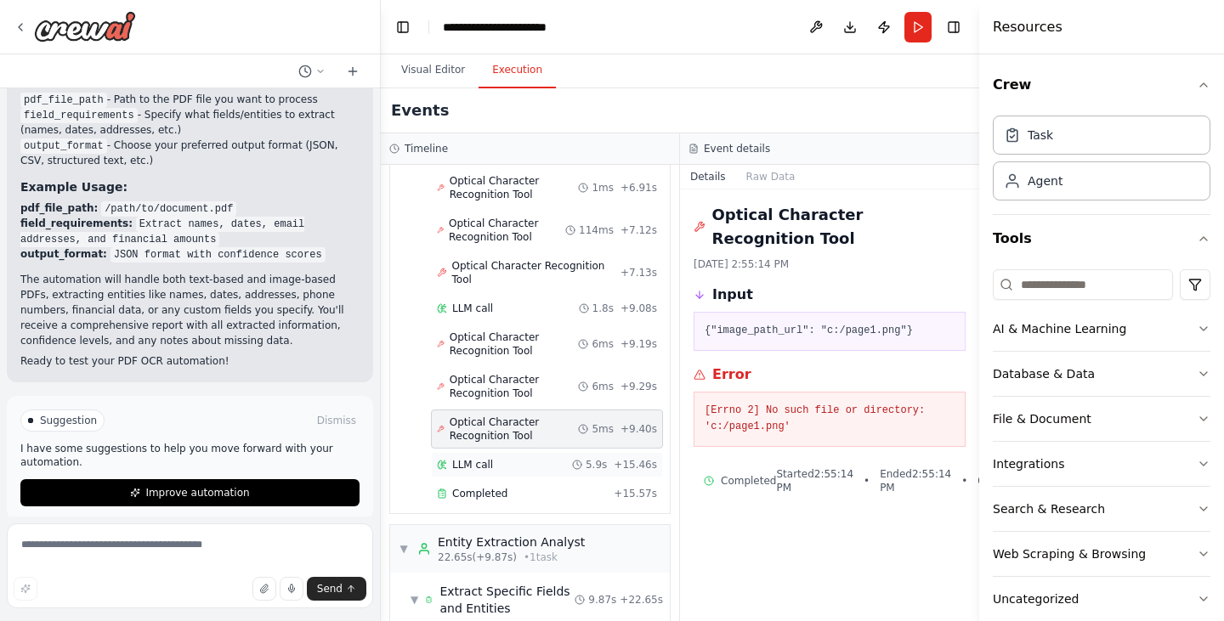
click at [497, 452] on div "LLM call 5.9s + 15.46s" at bounding box center [547, 465] width 232 height 26
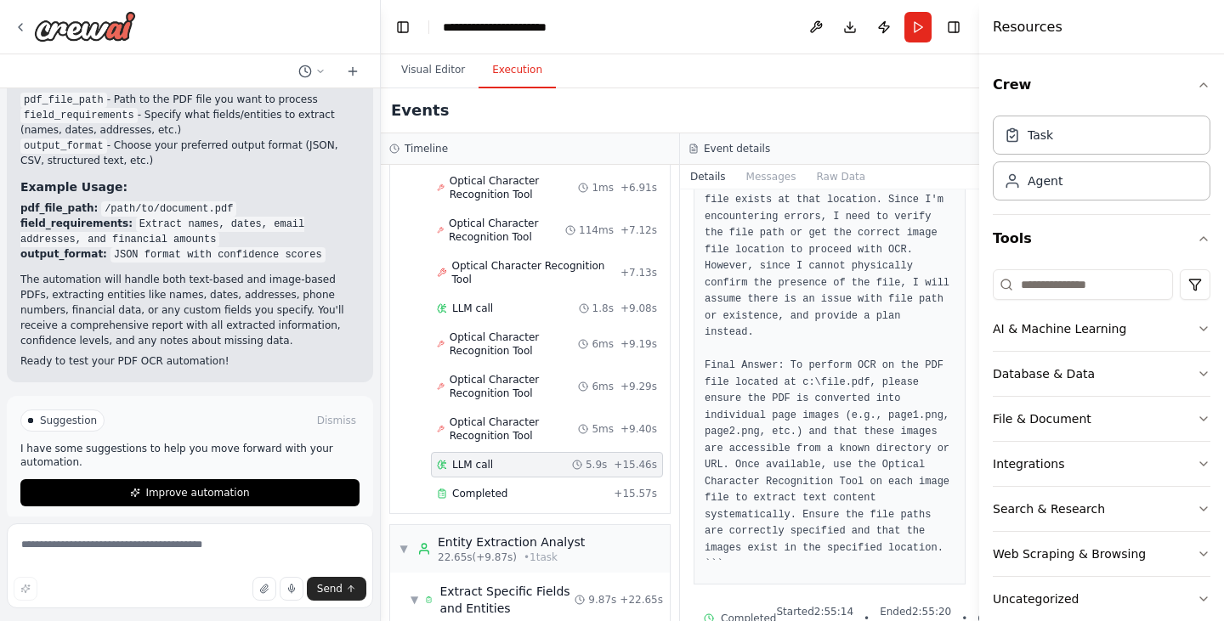
scroll to position [181, 0]
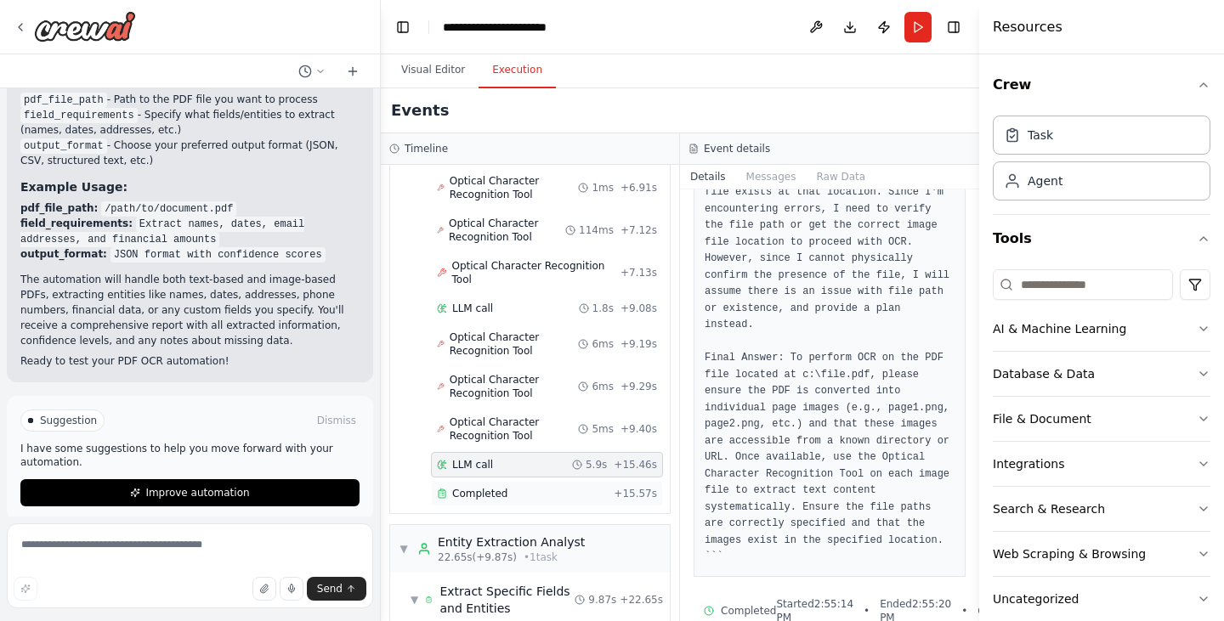
click at [505, 487] on div "Completed" at bounding box center [522, 494] width 170 height 14
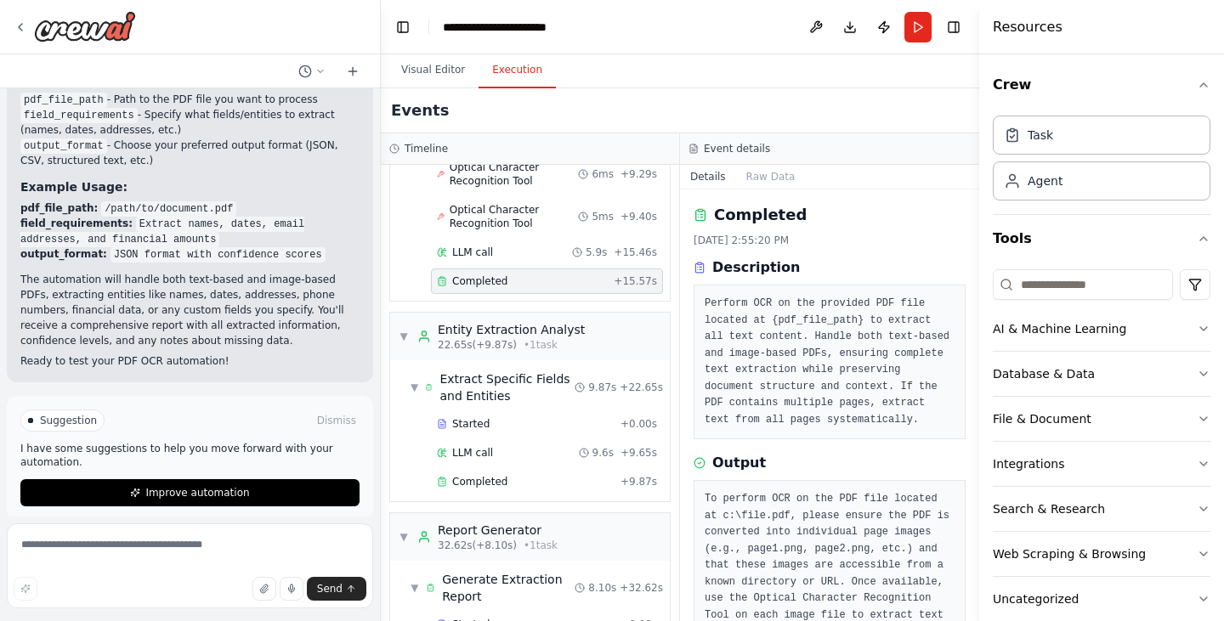
scroll to position [604, 0]
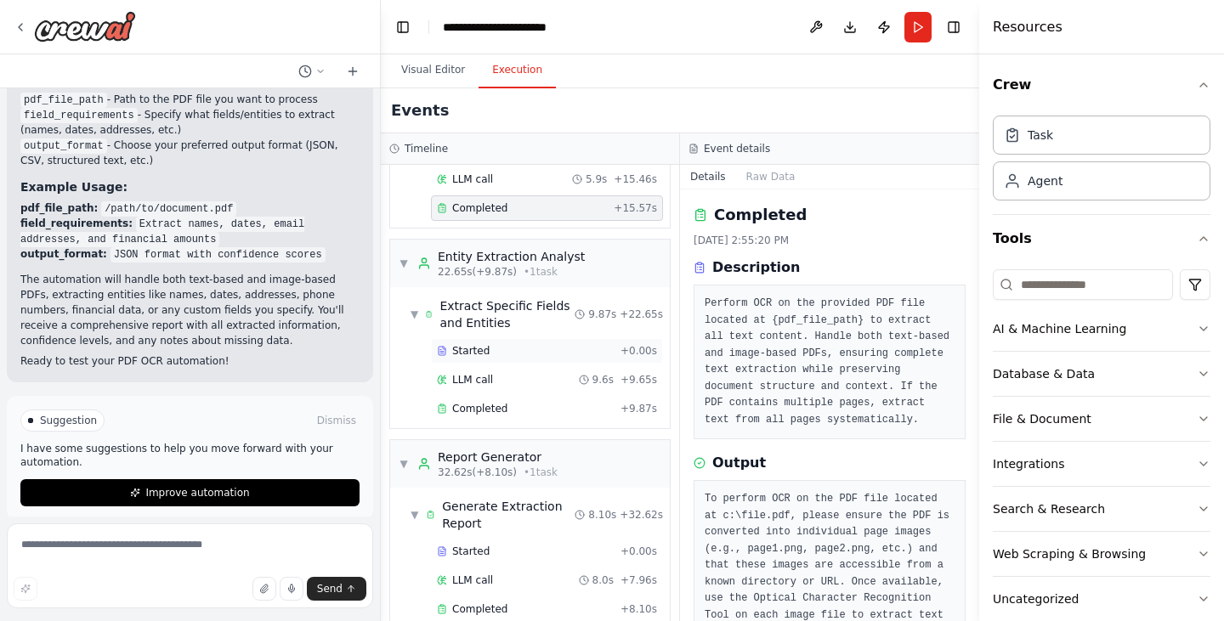
click at [508, 344] on div "Started" at bounding box center [525, 351] width 177 height 14
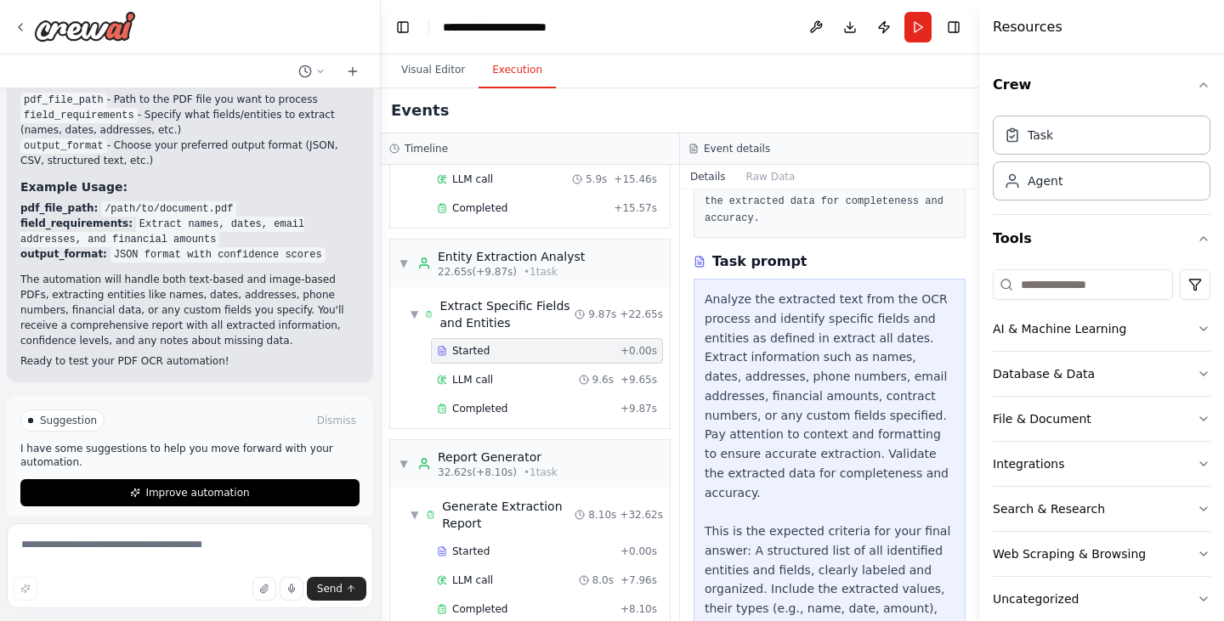
scroll to position [361, 0]
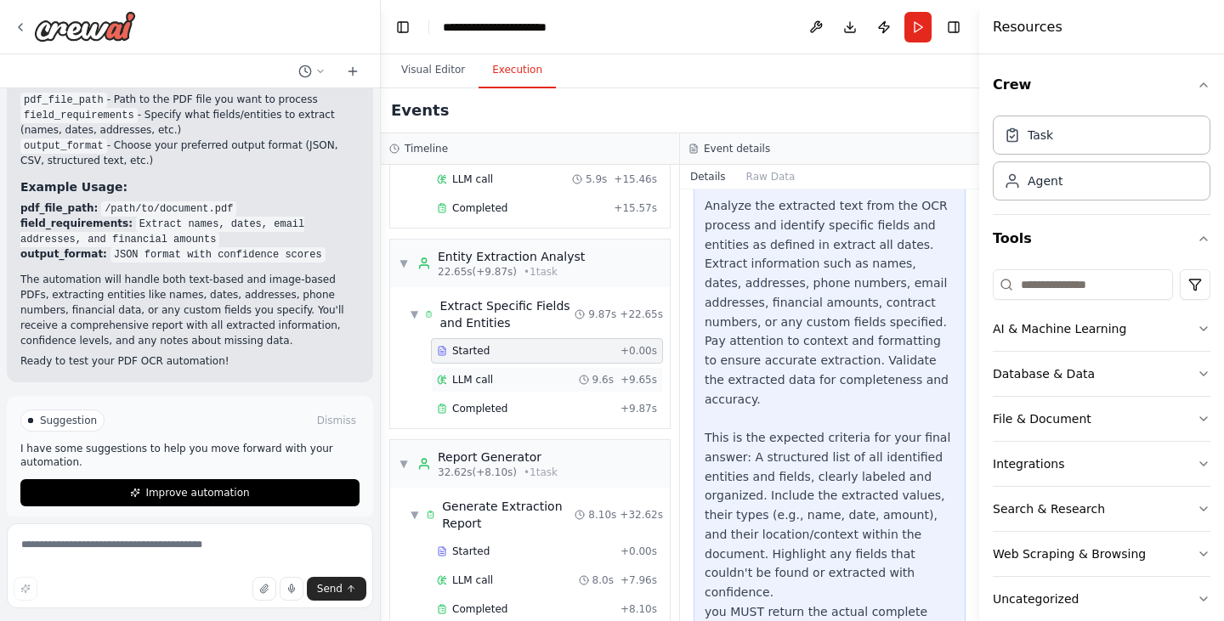
click at [513, 367] on div "LLM call 9.6s + 9.65s" at bounding box center [547, 380] width 232 height 26
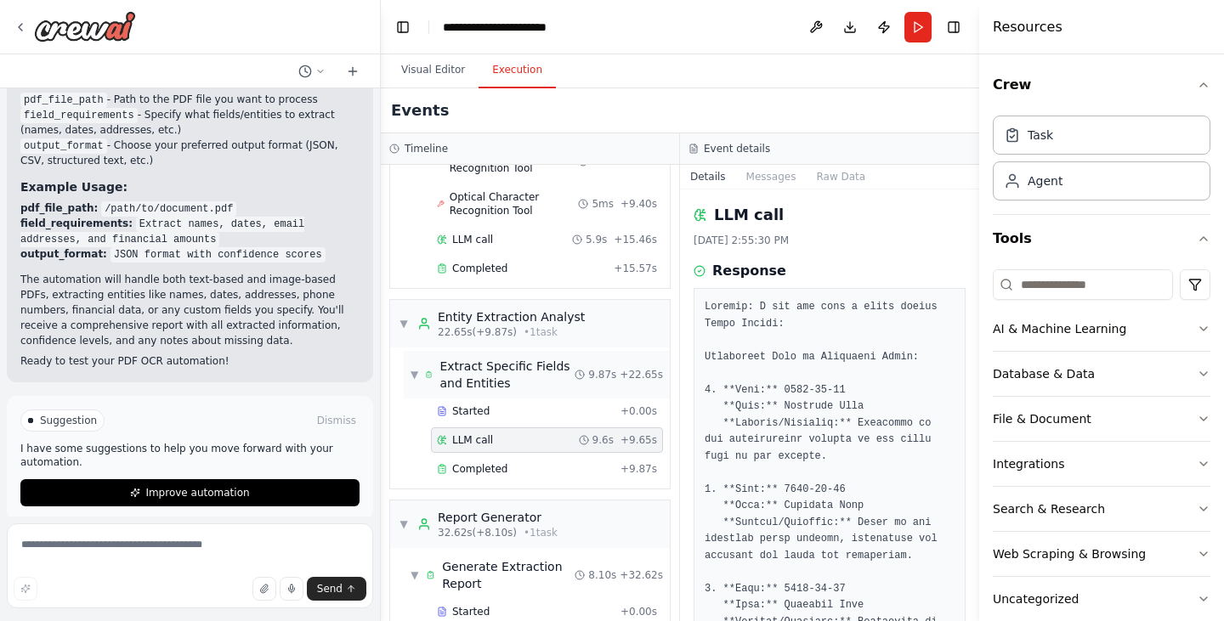
scroll to position [541, 0]
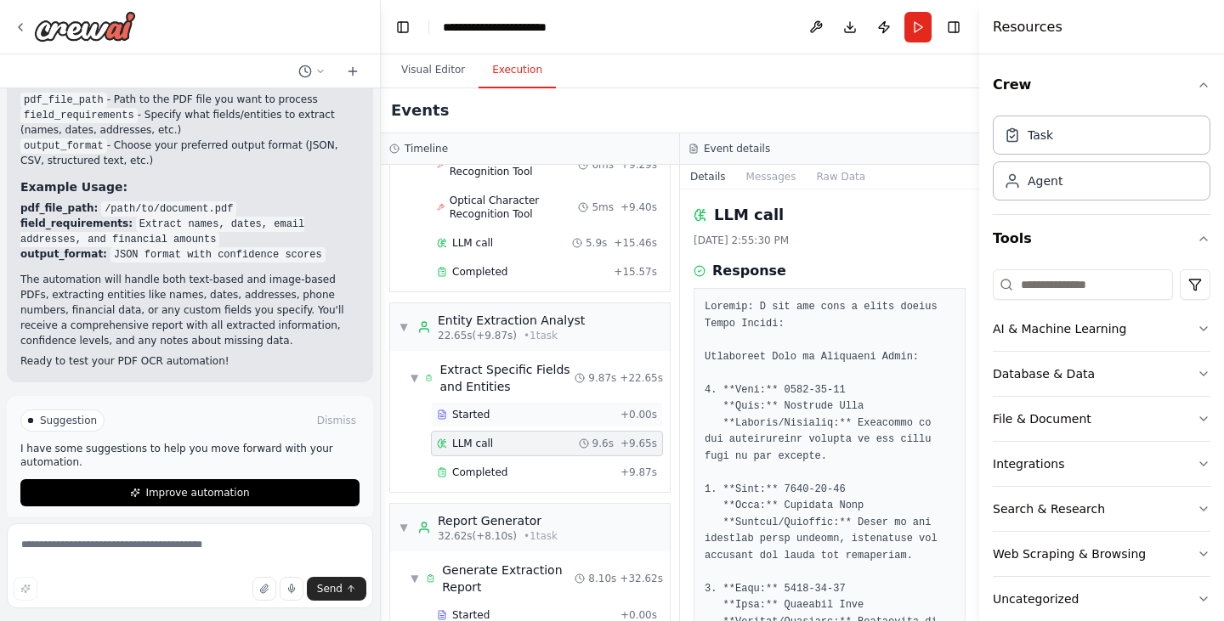
click at [519, 408] on div "Started" at bounding box center [525, 415] width 177 height 14
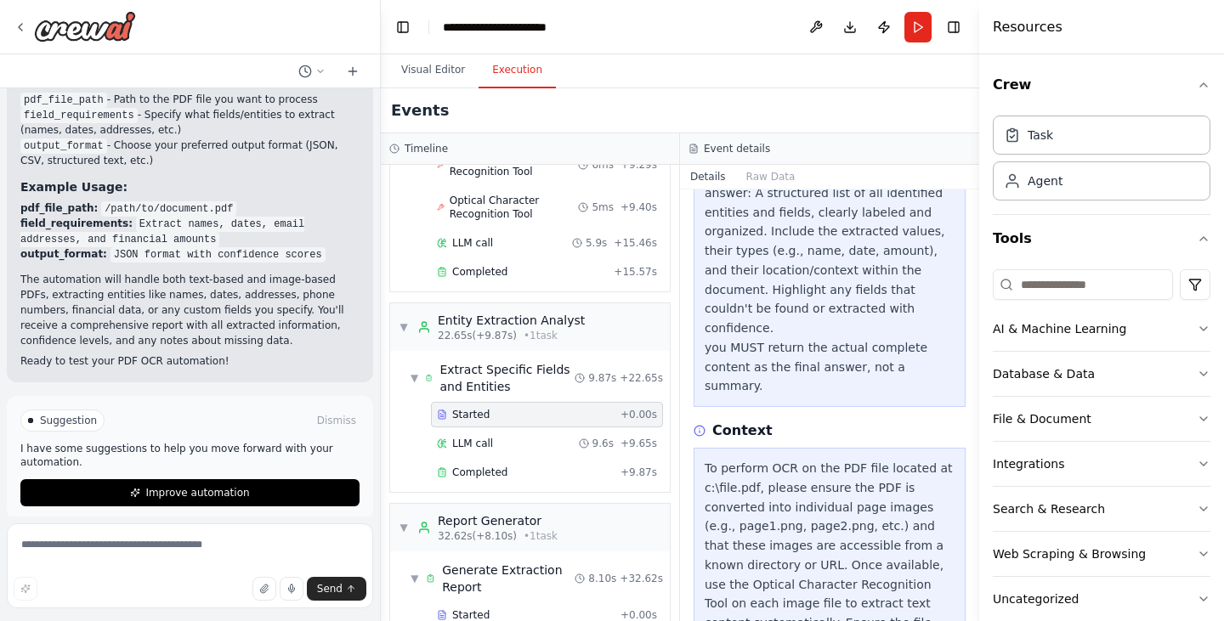
scroll to position [639, 0]
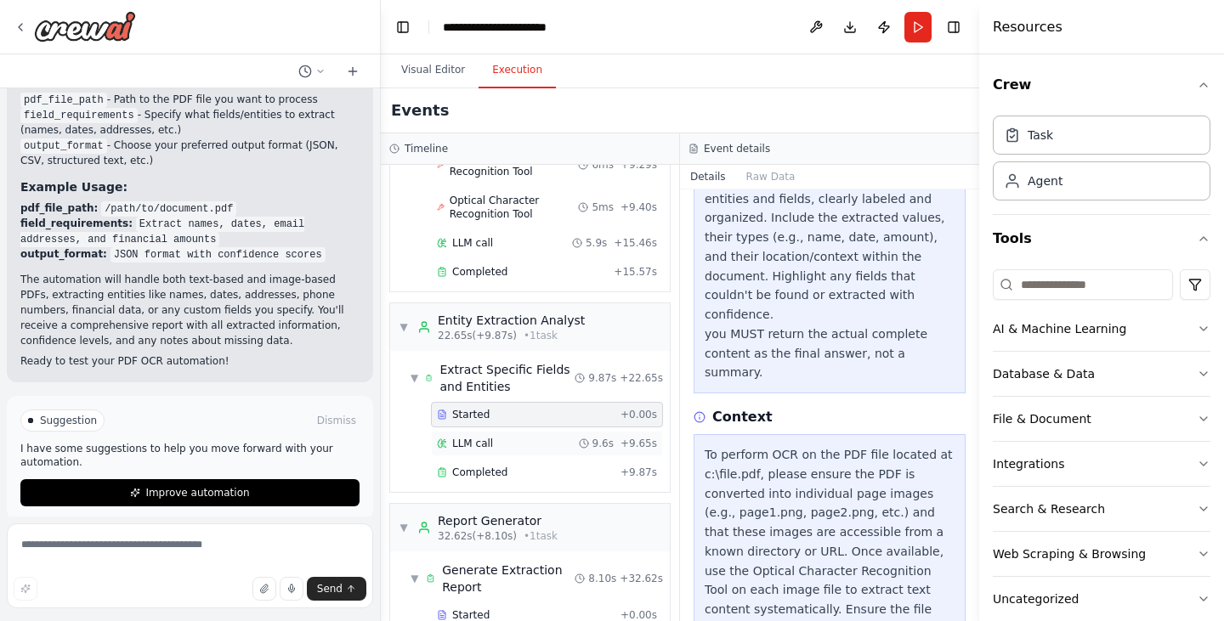
click at [524, 437] on div "LLM call 9.6s + 9.65s" at bounding box center [547, 444] width 220 height 14
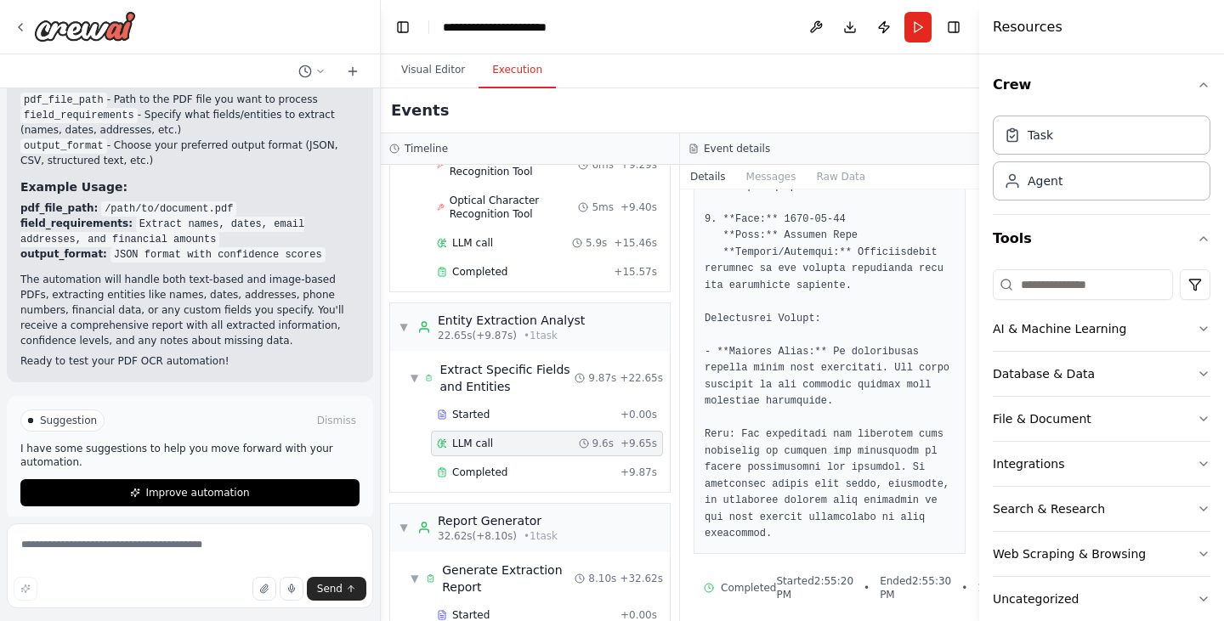
scroll to position [579, 0]
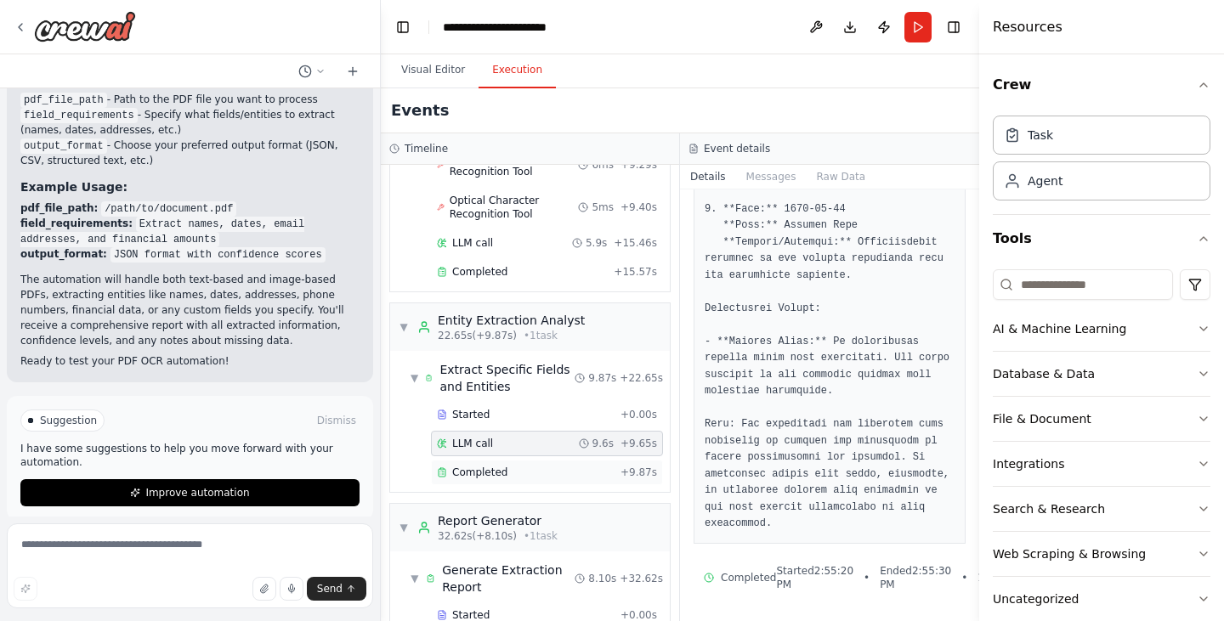
click at [511, 460] on div "Completed + 9.87s" at bounding box center [547, 473] width 232 height 26
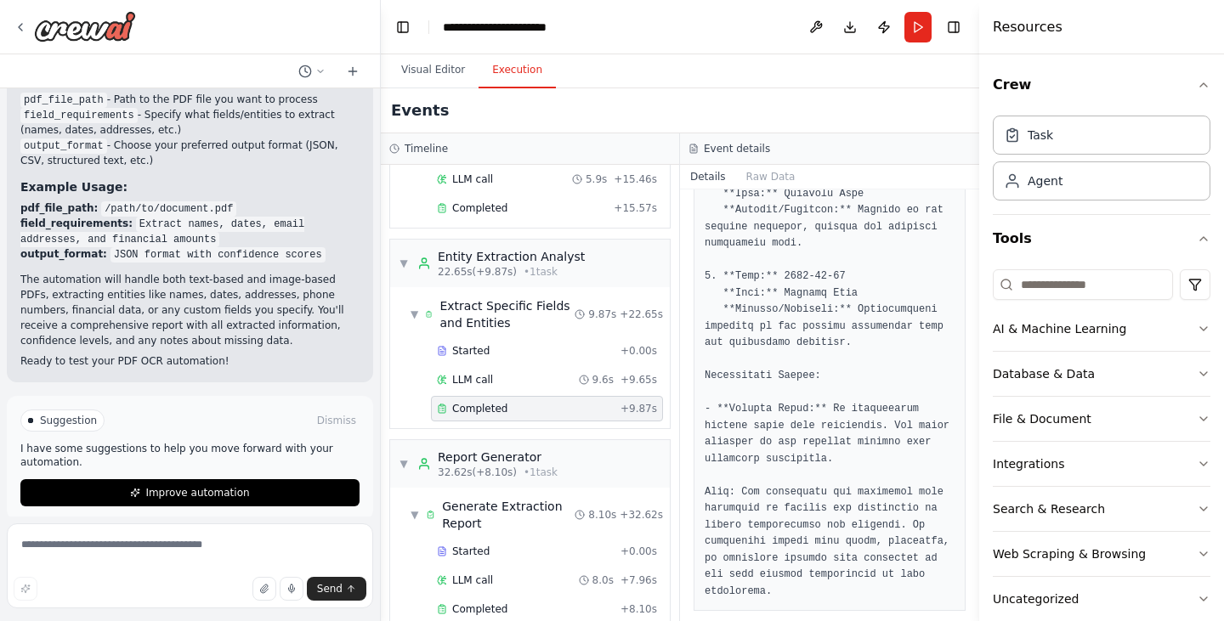
scroll to position [720, 0]
click at [499, 491] on div "▼ Generate Extraction Report 8.10s + 32.62s" at bounding box center [537, 515] width 266 height 48
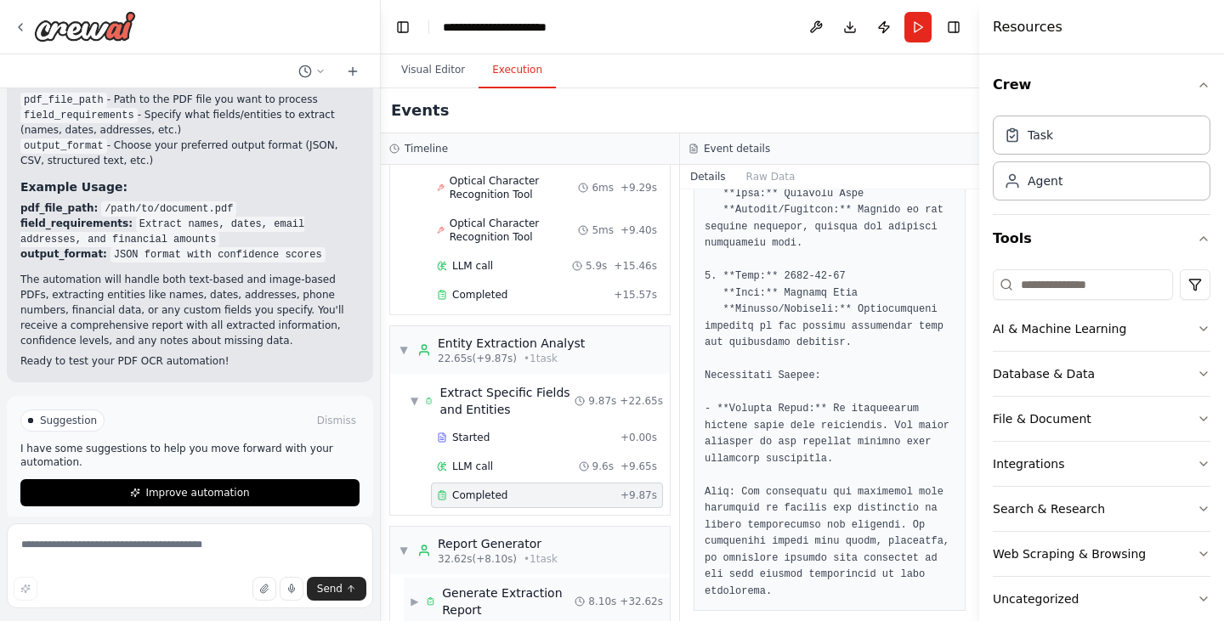
click at [496, 585] on span "Generate Extraction Report" at bounding box center [508, 602] width 133 height 34
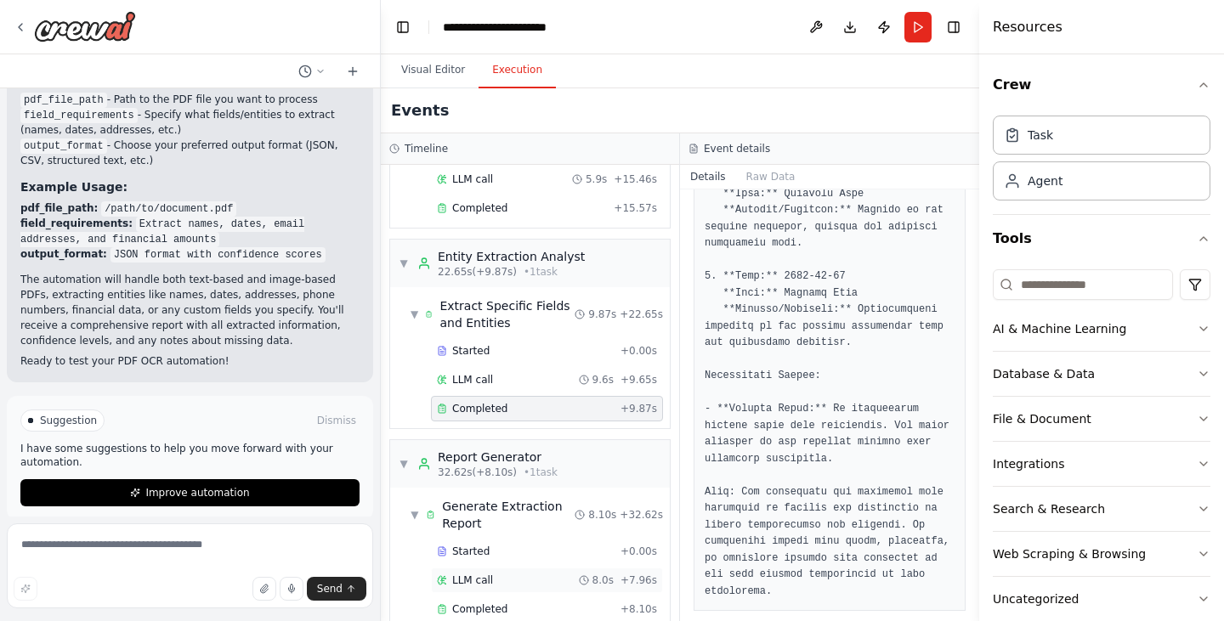
click at [502, 574] on div "LLM call 8.0s + 7.96s" at bounding box center [547, 581] width 220 height 14
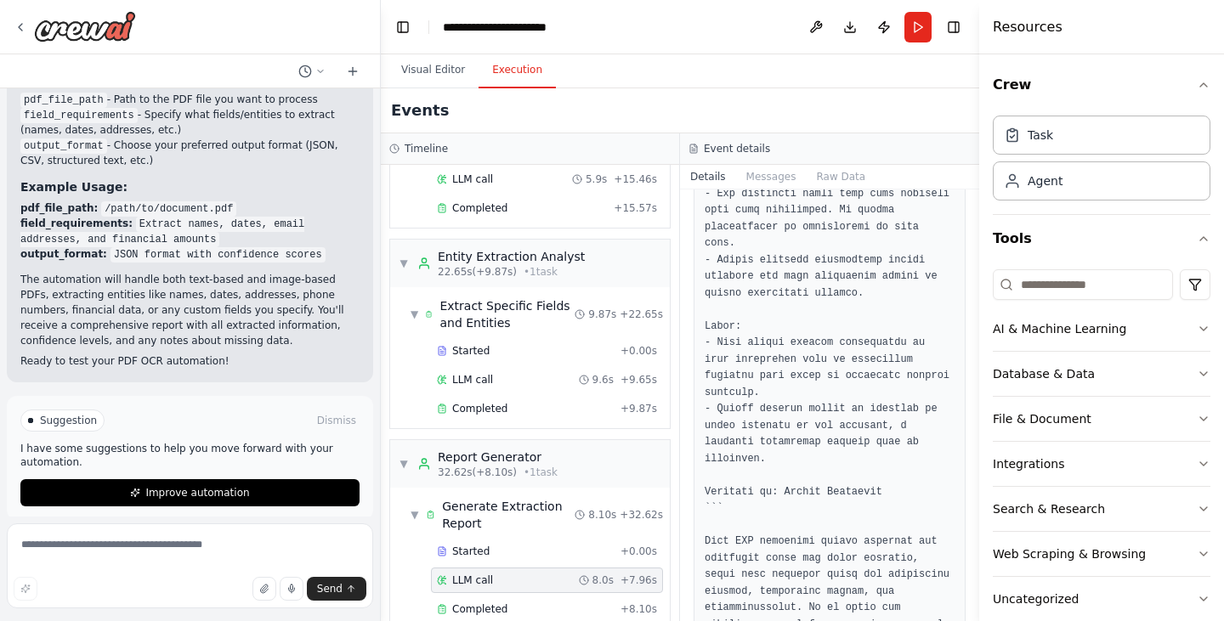
scroll to position [910, 0]
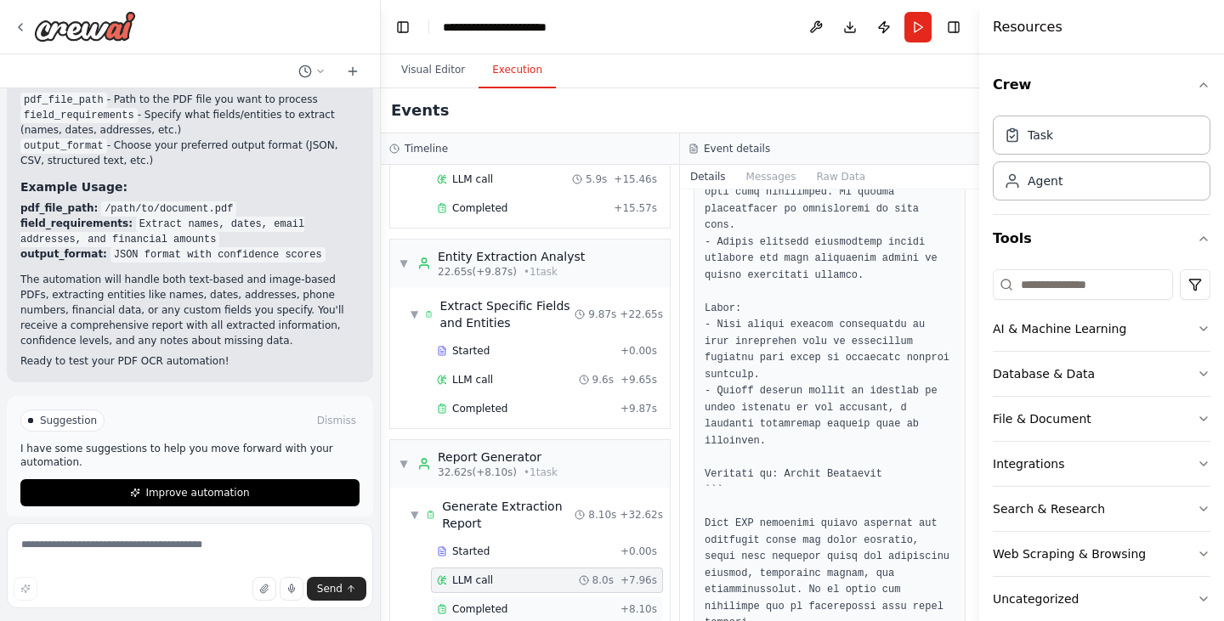
click at [497, 603] on span "Completed" at bounding box center [479, 610] width 55 height 14
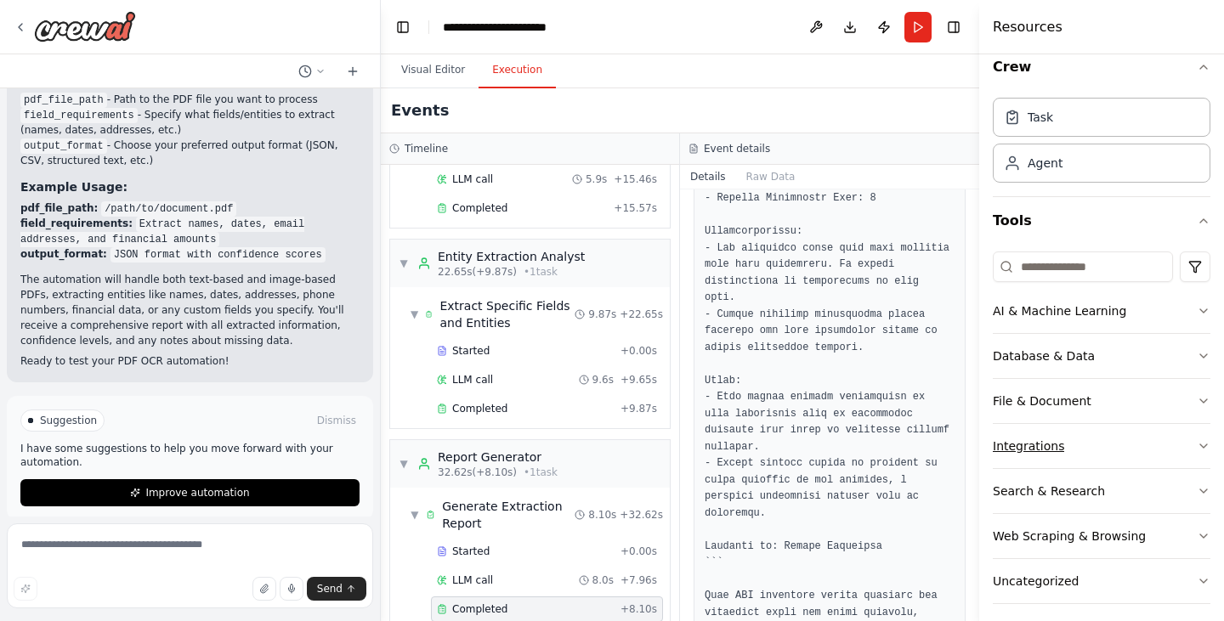
scroll to position [21, 0]
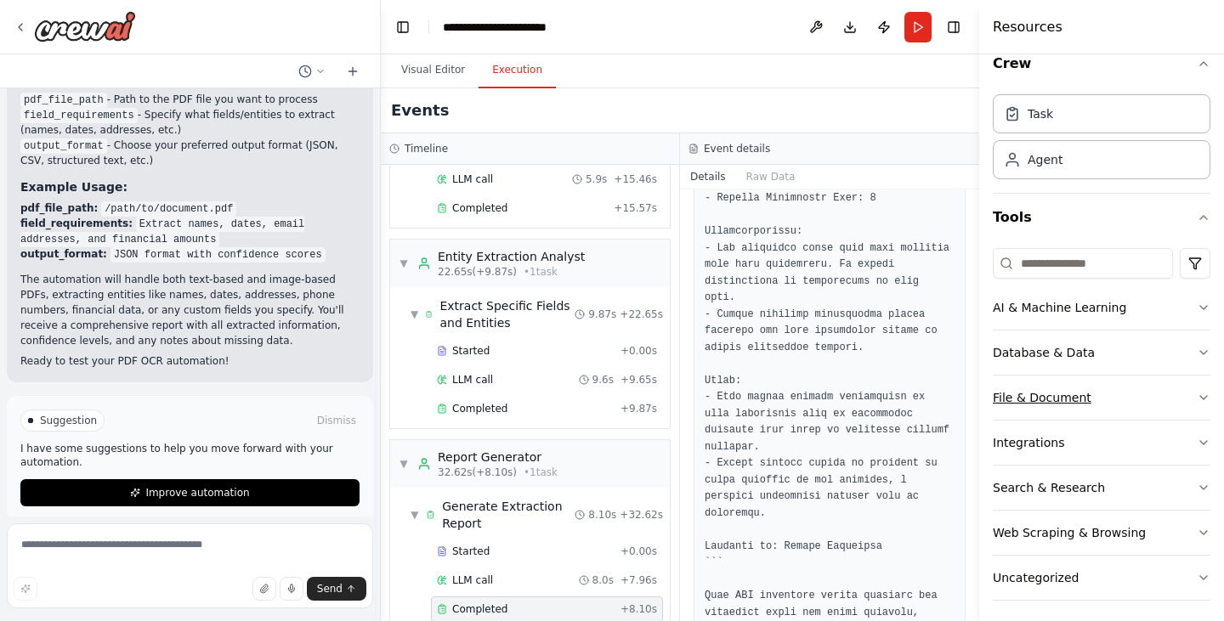
click at [1062, 400] on div "File & Document" at bounding box center [1042, 397] width 99 height 17
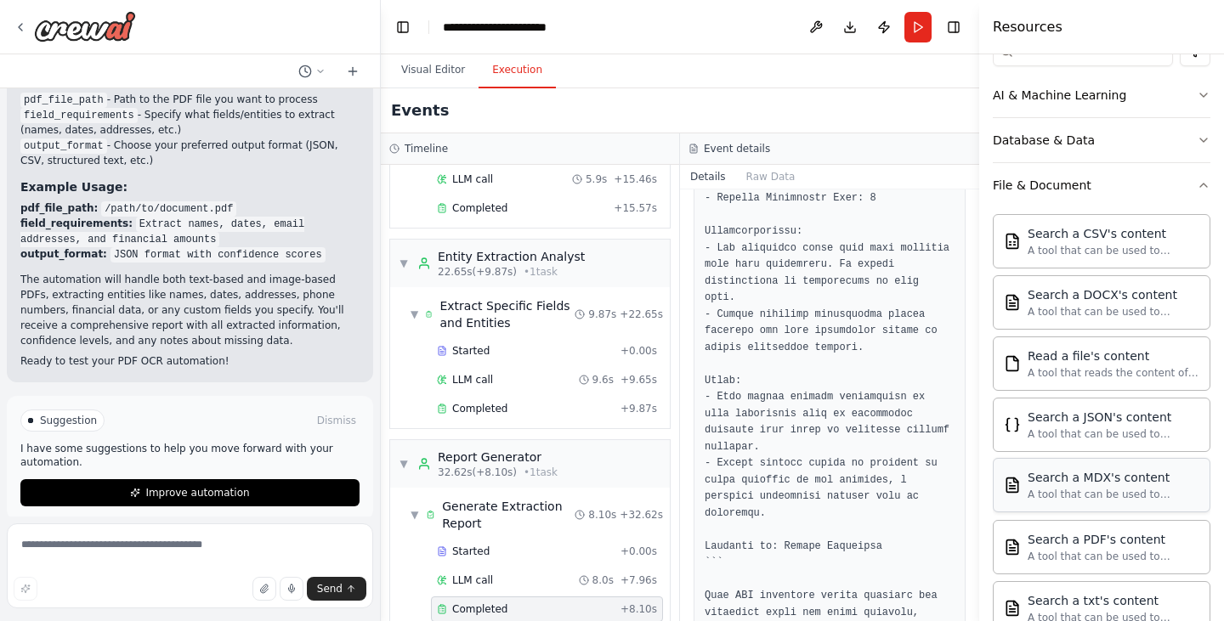
scroll to position [0, 0]
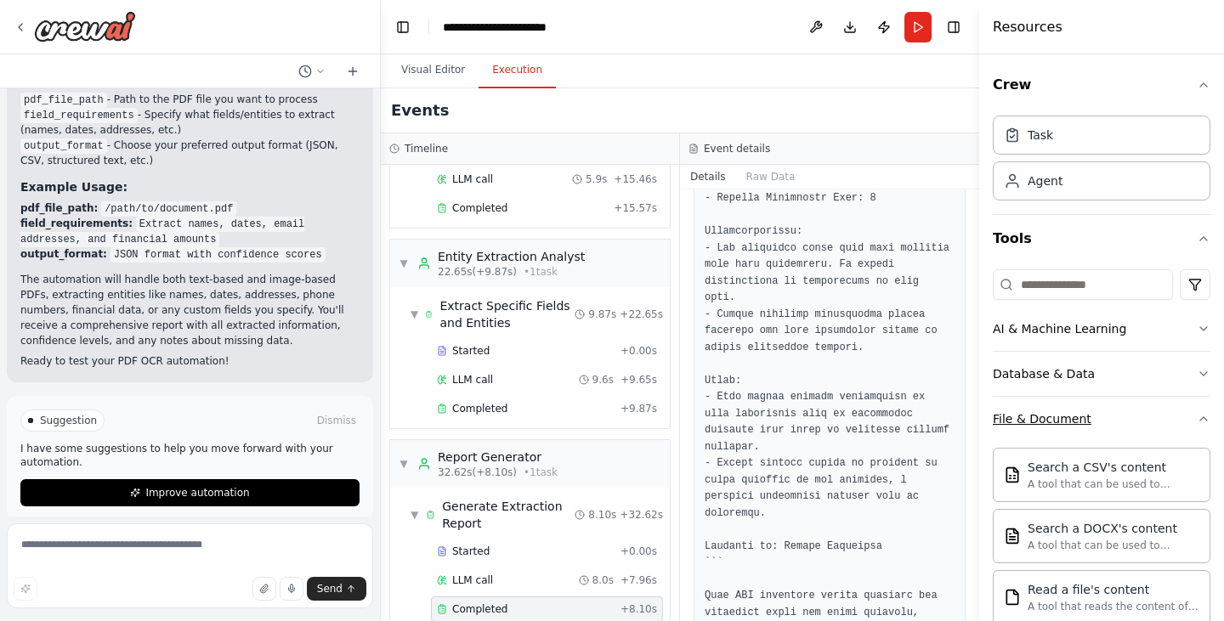
click at [1070, 424] on div "File & Document" at bounding box center [1042, 419] width 99 height 17
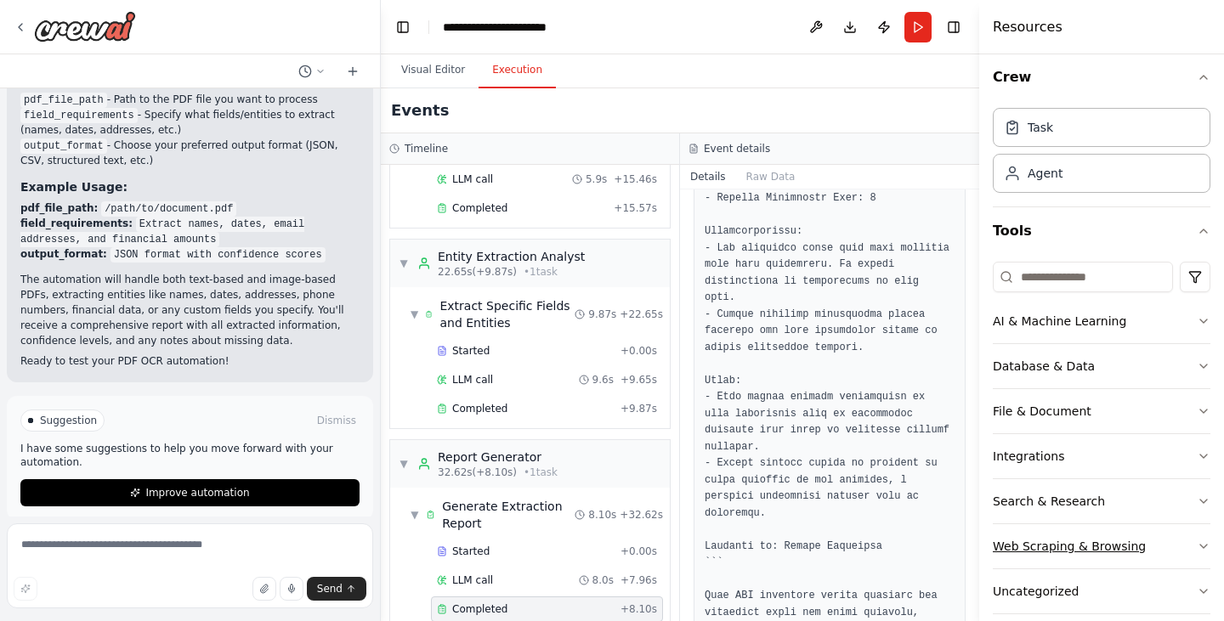
scroll to position [7, 0]
click at [1129, 543] on div "Web Scraping & Browsing" at bounding box center [1069, 547] width 153 height 17
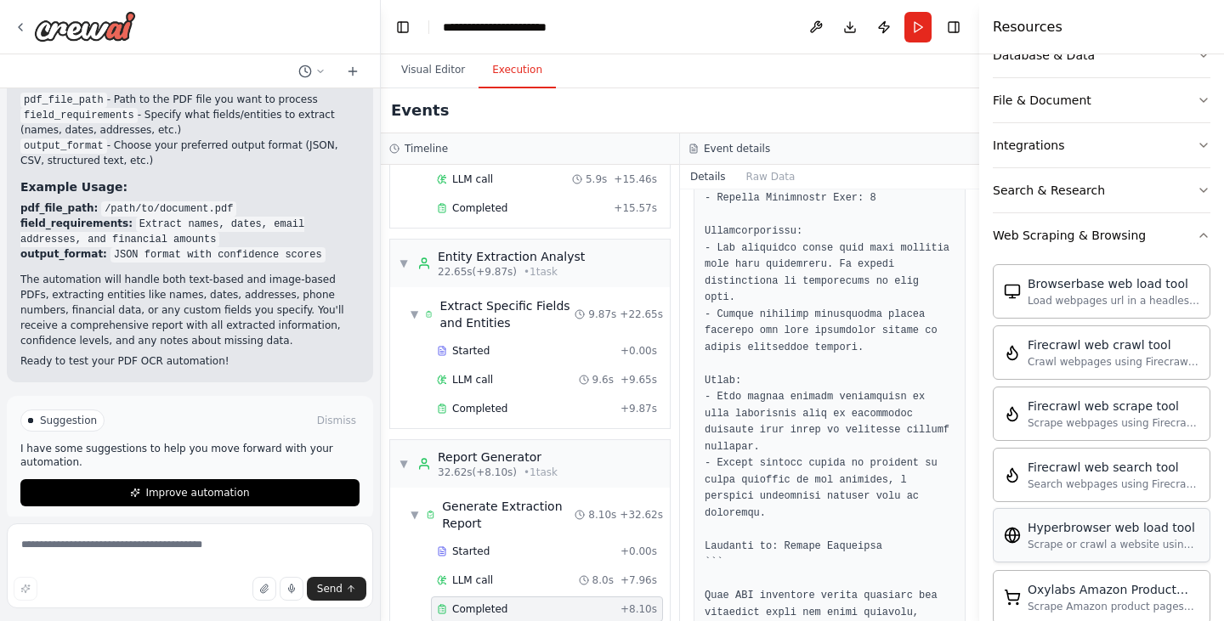
scroll to position [347, 0]
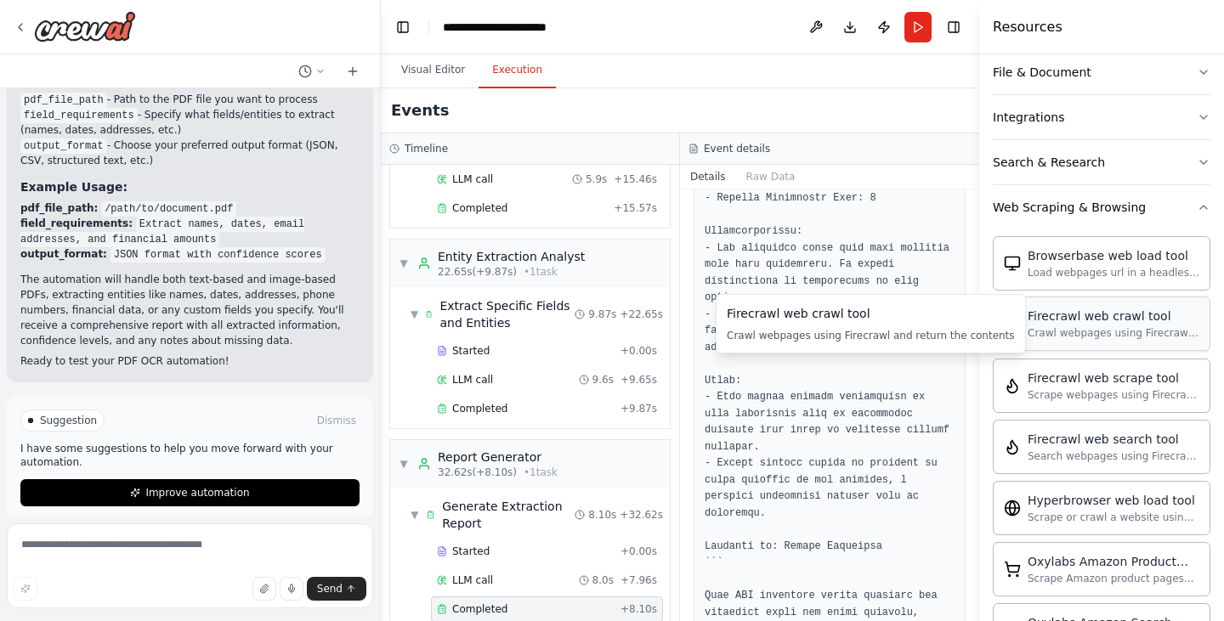
click at [1066, 328] on div "Crawl webpages using Firecrawl and return the contents" at bounding box center [1114, 333] width 172 height 14
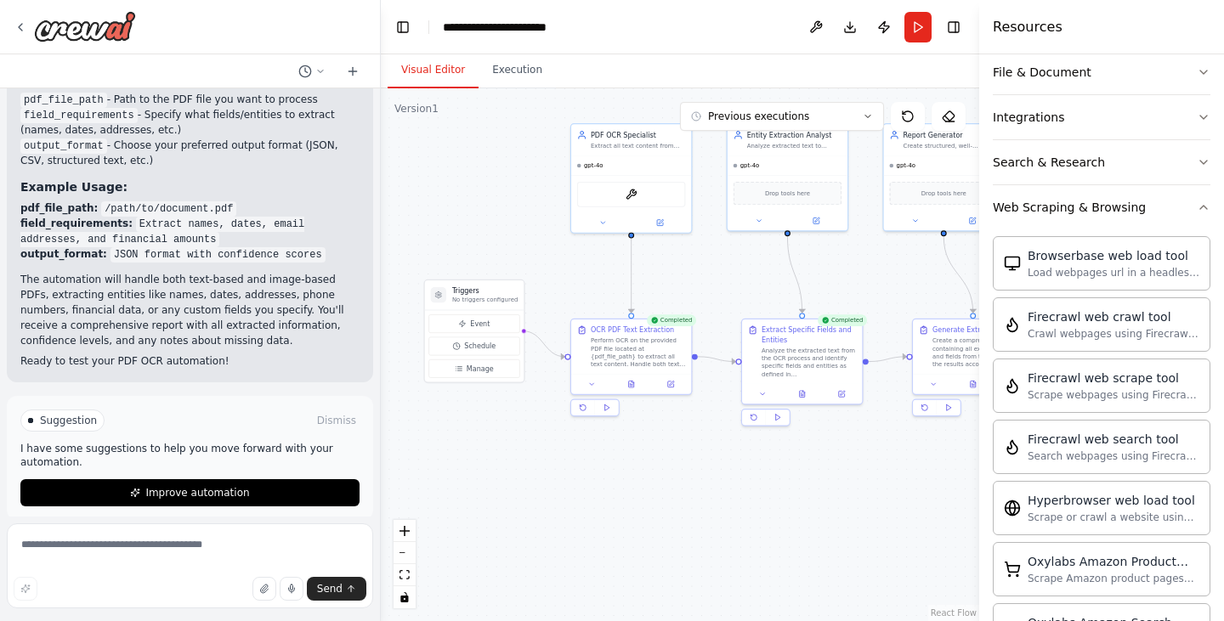
click at [457, 77] on button "Visual Editor" at bounding box center [433, 71] width 91 height 36
click at [1071, 388] on div "Scrape webpages using Firecrawl and return the contents" at bounding box center [1114, 395] width 172 height 14
